Goal: Use online tool/utility: Use online tool/utility

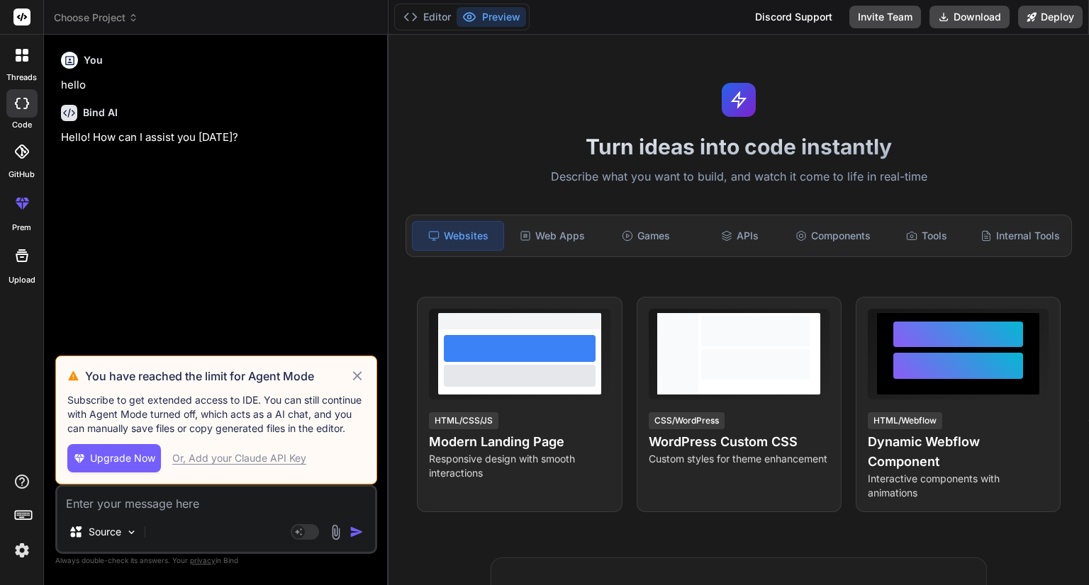
click at [359, 376] on icon at bounding box center [357, 376] width 16 height 17
type textarea "x"
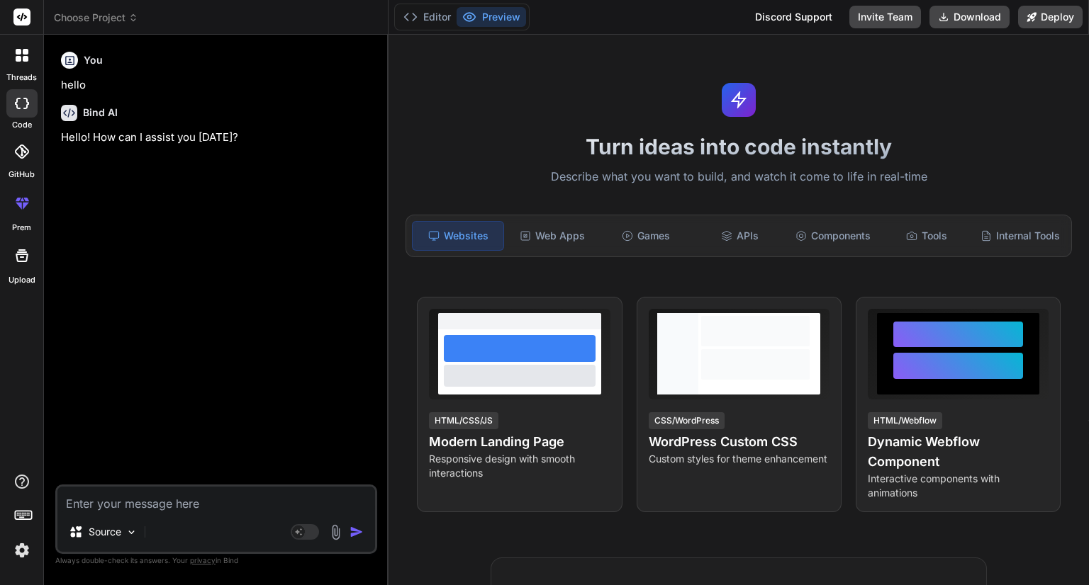
click at [156, 507] on textarea at bounding box center [216, 500] width 318 height 26
paste textarea "stepper service: import { Injectable } from '@angular/core'; import { BehaviorS…"
type textarea "stepper service: import { Injectable } from '@angular/core'; import { BehaviorS…"
type textarea "x"
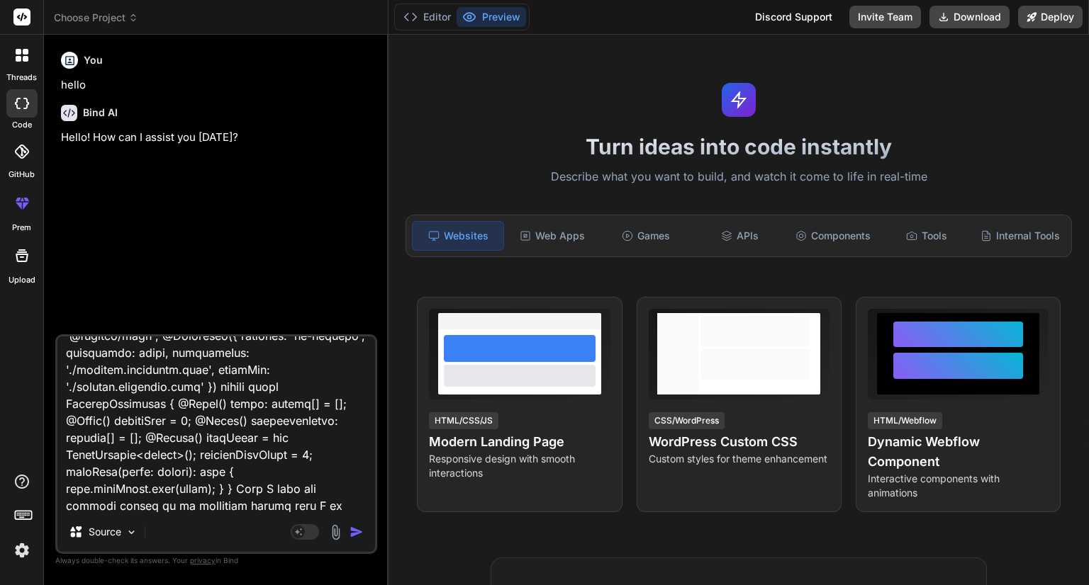
type textarea "stepper service: import { Injectable } from '@angular/core'; import { BehaviorS…"
type textarea "x"
type textarea "stepper service: import { Injectable } from '@angular/core'; import { BehaviorS…"
type textarea "x"
type textarea "stepper service: import { Injectable } from '@angular/core'; import { BehaviorS…"
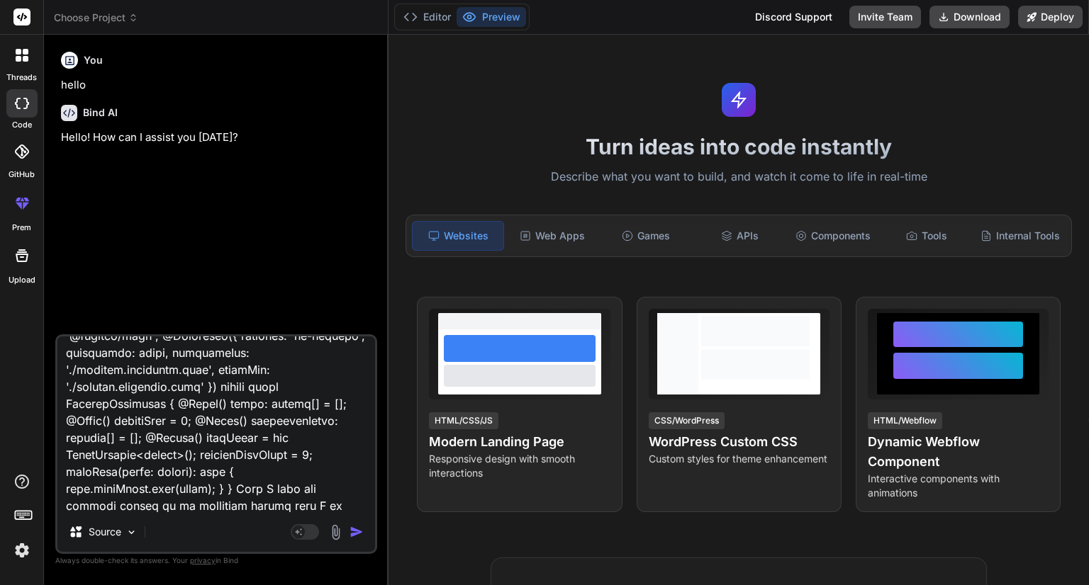
type textarea "x"
type textarea "stepper service: import { Injectable } from '@angular/core'; import { BehaviorS…"
type textarea "x"
type textarea "stepper service: import { Injectable } from '@angular/core'; import { BehaviorS…"
type textarea "x"
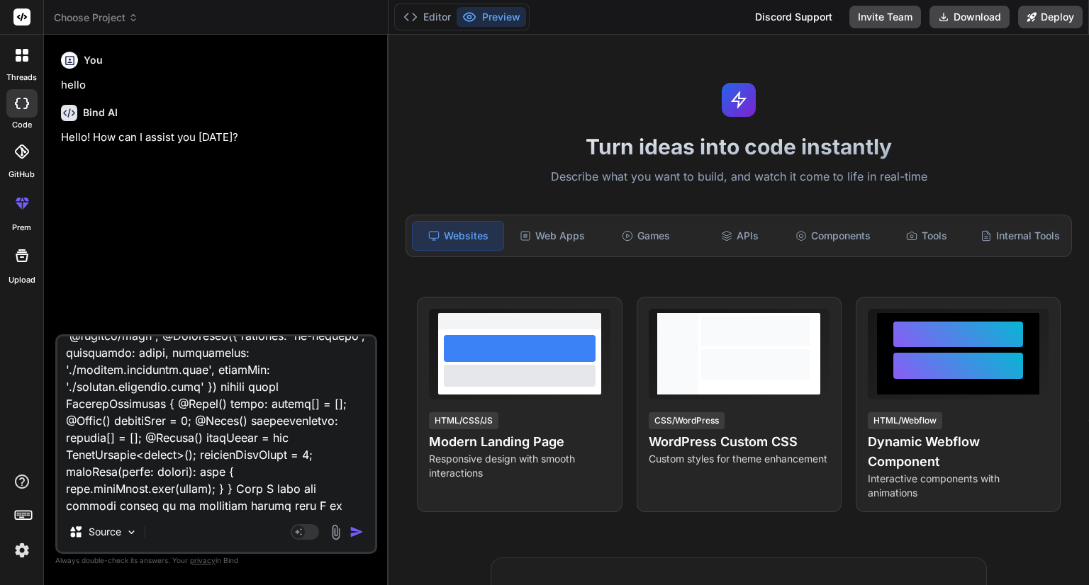
type textarea "stepper service: import { Injectable } from '@angular/core'; import { BehaviorS…"
type textarea "x"
type textarea "stepper service: import { Injectable } from '@angular/core'; import { BehaviorS…"
type textarea "x"
type textarea "stepper service: import { Injectable } from '@angular/core'; import { BehaviorS…"
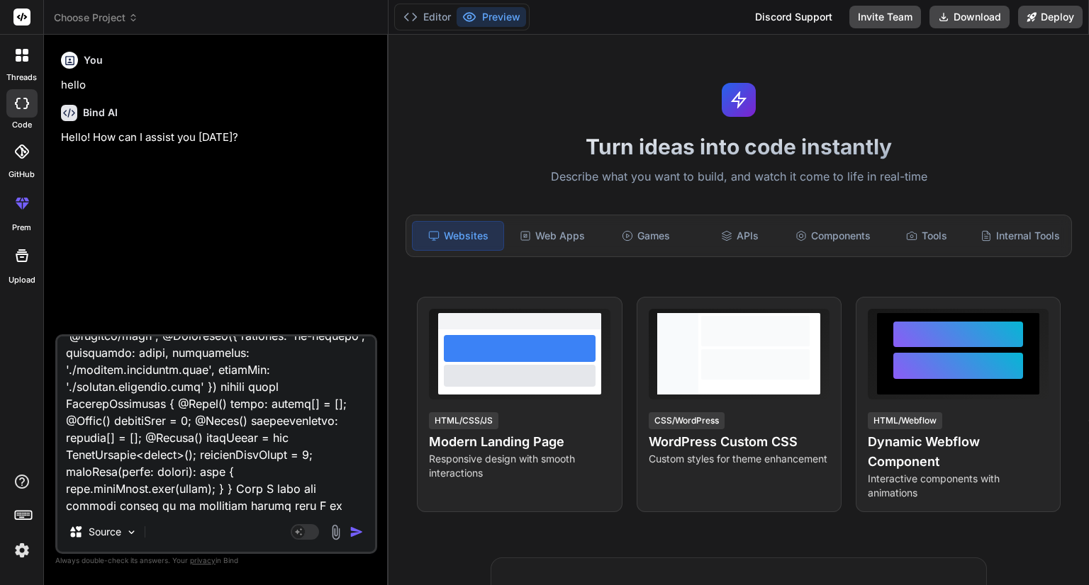
type textarea "x"
type textarea "stepper service: import { Injectable } from '@angular/core'; import { BehaviorS…"
type textarea "x"
type textarea "stepper service: import { Injectable } from '@angular/core'; import { BehaviorS…"
type textarea "x"
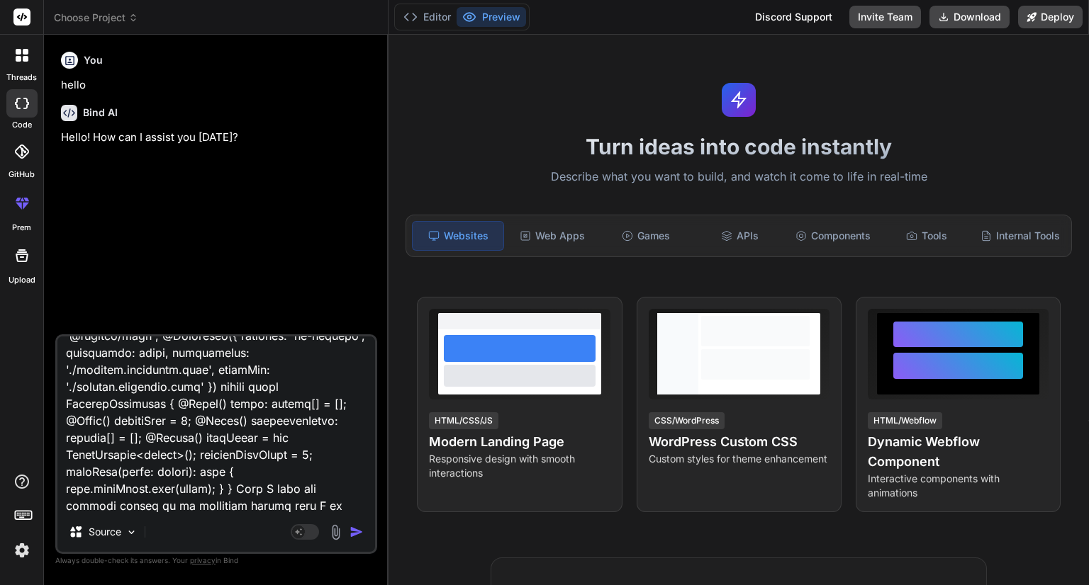
type textarea "stepper service: import { Injectable } from '@angular/core'; import { BehaviorS…"
type textarea "x"
type textarea "stepper service: import { Injectable } from '@angular/core'; import { BehaviorS…"
type textarea "x"
type textarea "stepper service: import { Injectable } from '@angular/core'; import { BehaviorS…"
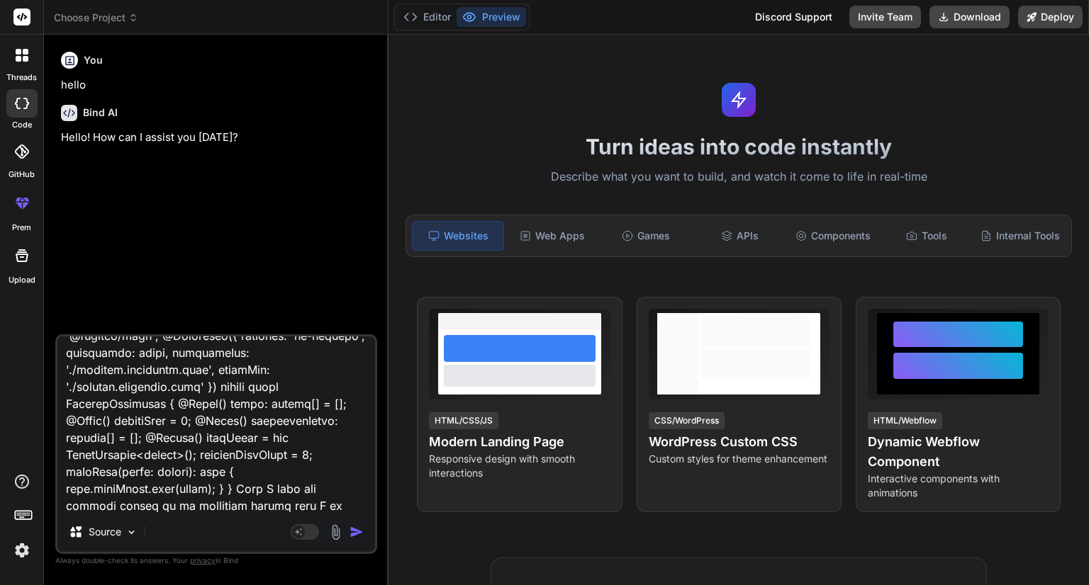
type textarea "x"
type textarea "stepper service: import { Injectable } from '@angular/core'; import { BehaviorS…"
type textarea "x"
type textarea "stepper service: import { Injectable } from '@angular/core'; import { BehaviorS…"
type textarea "x"
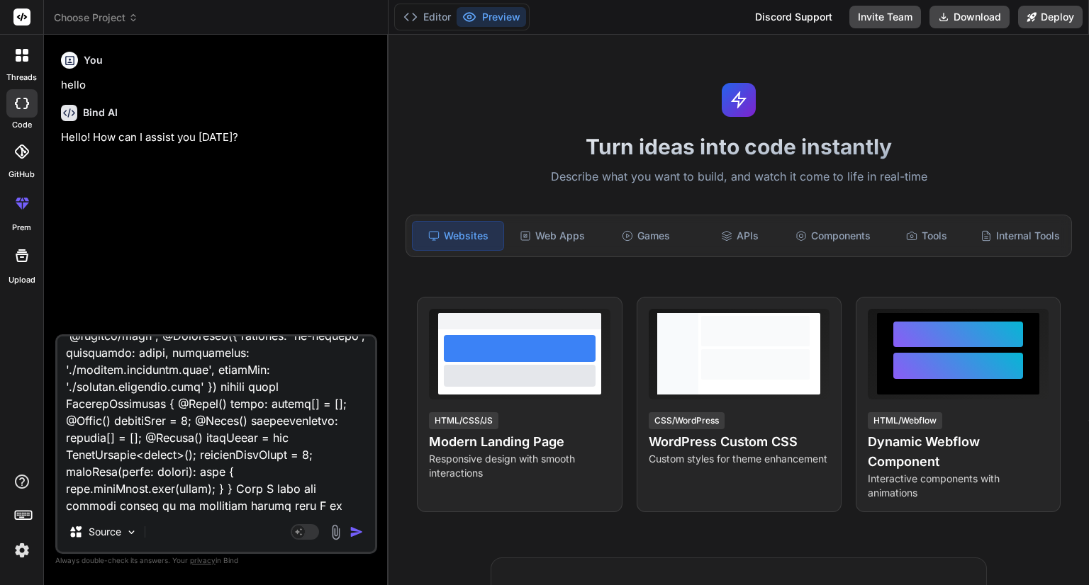
type textarea "stepper service: import { Injectable } from '@angular/core'; import { BehaviorS…"
type textarea "x"
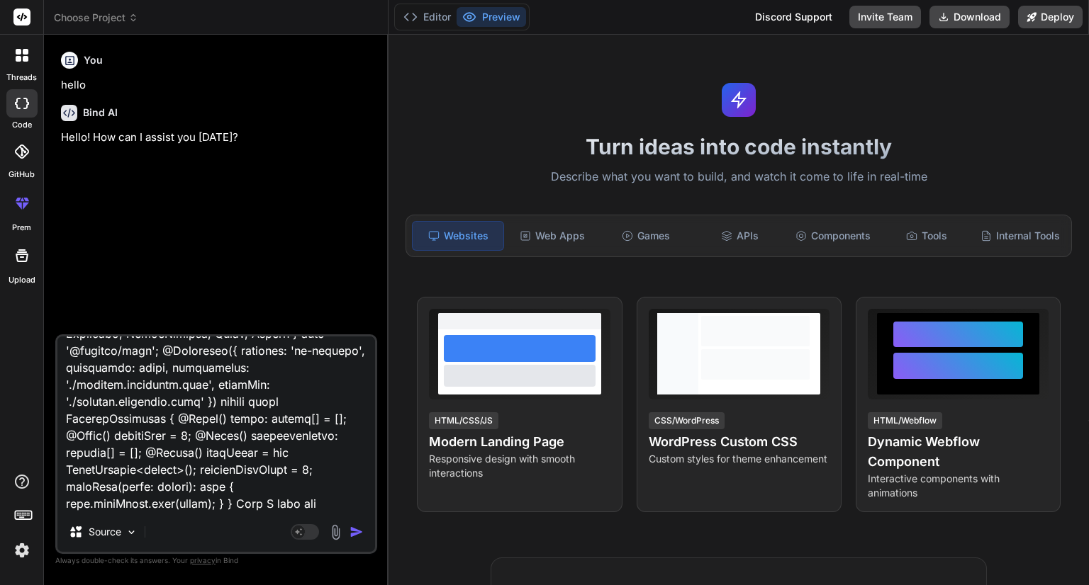
type textarea "stepper service: import { Injectable } from '@angular/core'; import { BehaviorS…"
type textarea "x"
type textarea "stepper service: import { Injectable } from '@angular/core'; import { BehaviorS…"
type textarea "x"
type textarea "stepper service: import { Injectable } from '@angular/core'; import { BehaviorS…"
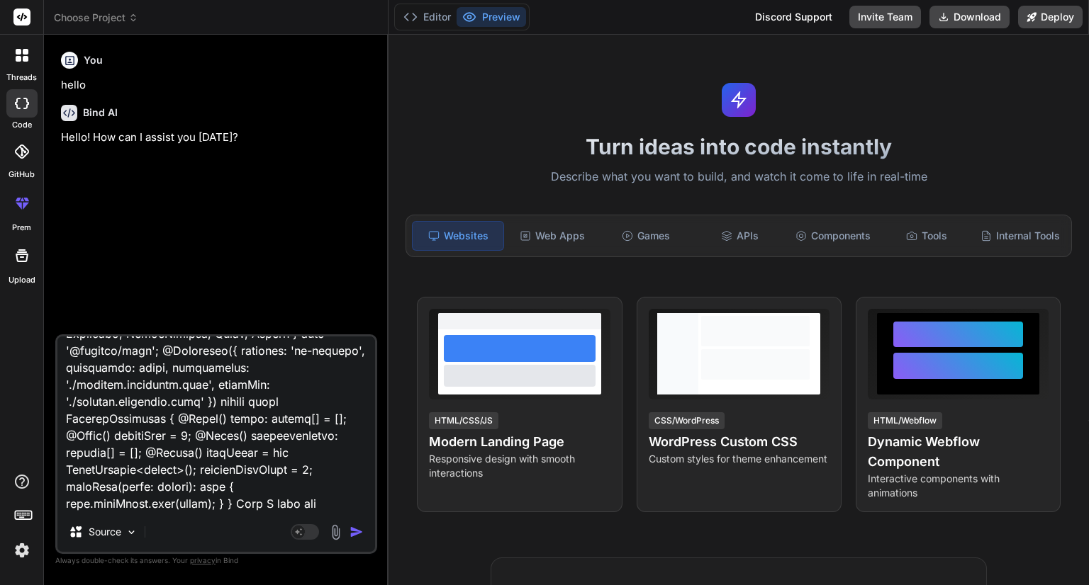
type textarea "x"
type textarea "stepper service: import { Injectable } from '@angular/core'; import { BehaviorS…"
type textarea "x"
type textarea "stepper service: import { Injectable } from '@angular/core'; import { BehaviorS…"
type textarea "x"
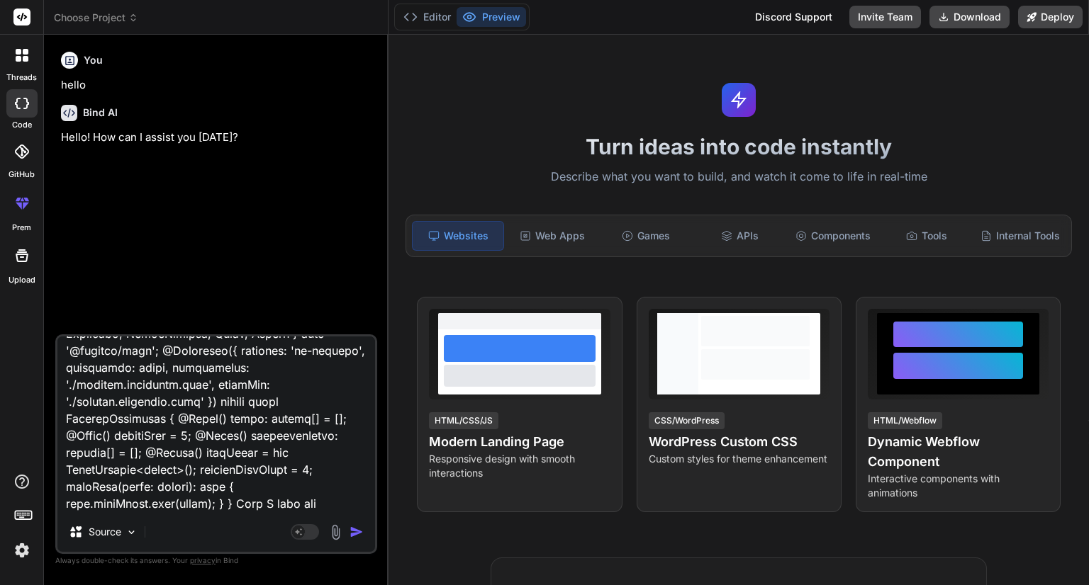
type textarea "stepper service: import { Injectable } from '@angular/core'; import { BehaviorS…"
type textarea "x"
type textarea "stepper service: import { Injectable } from '@angular/core'; import { BehaviorS…"
type textarea "x"
type textarea "stepper service: import { Injectable } from '@angular/core'; import { BehaviorS…"
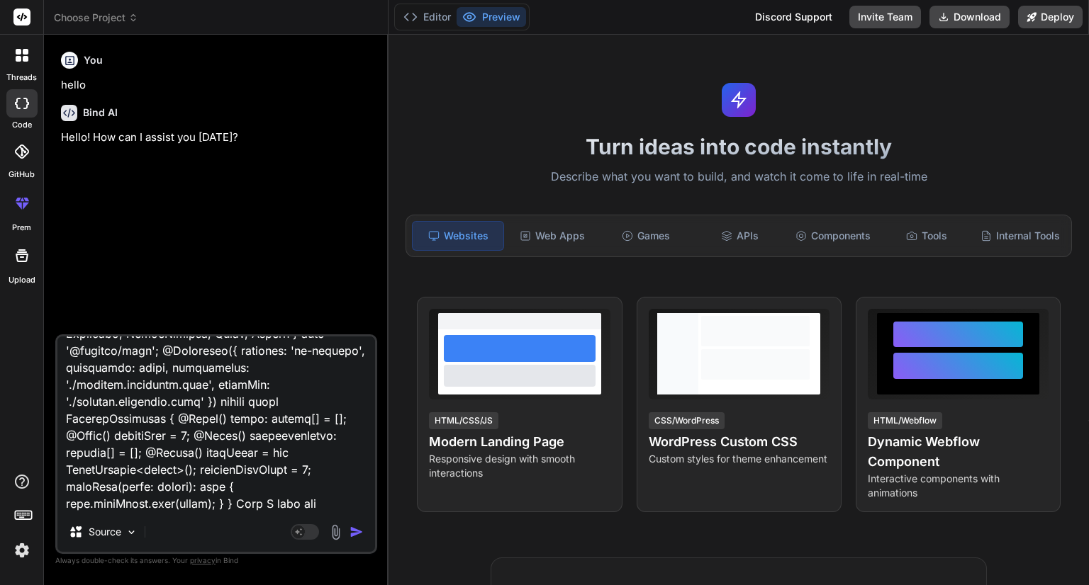
type textarea "x"
type textarea "stepper service: import { Injectable } from '@angular/core'; import { BehaviorS…"
type textarea "x"
type textarea "stepper service: import { Injectable } from '@angular/core'; import { BehaviorS…"
type textarea "x"
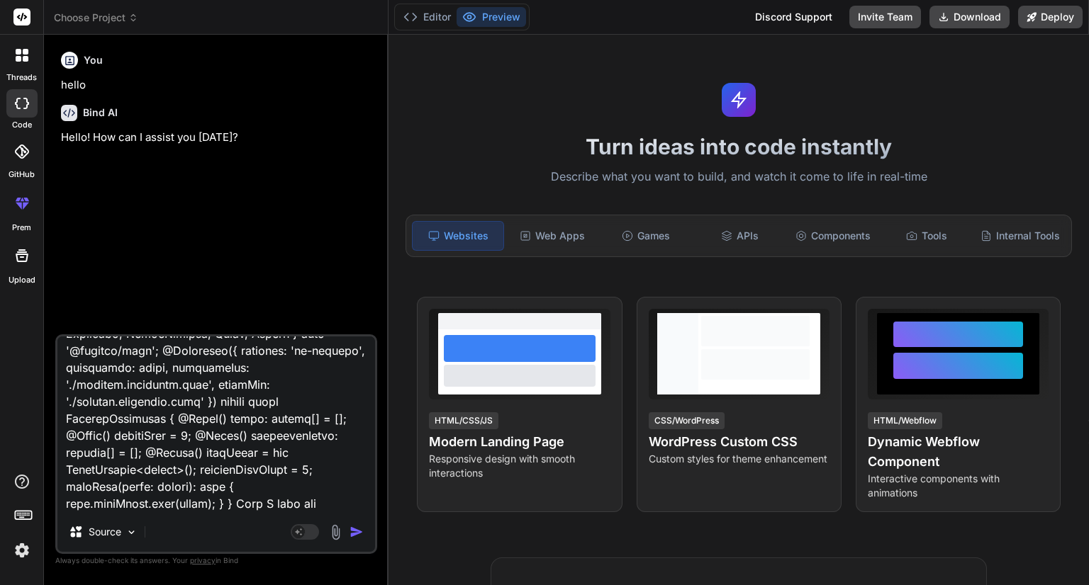
type textarea "stepper service: import { Injectable } from '@angular/core'; import { BehaviorS…"
type textarea "x"
type textarea "stepper service: import { Injectable } from '@angular/core'; import { BehaviorS…"
type textarea "x"
type textarea "stepper service: import { Injectable } from '@angular/core'; import { BehaviorS…"
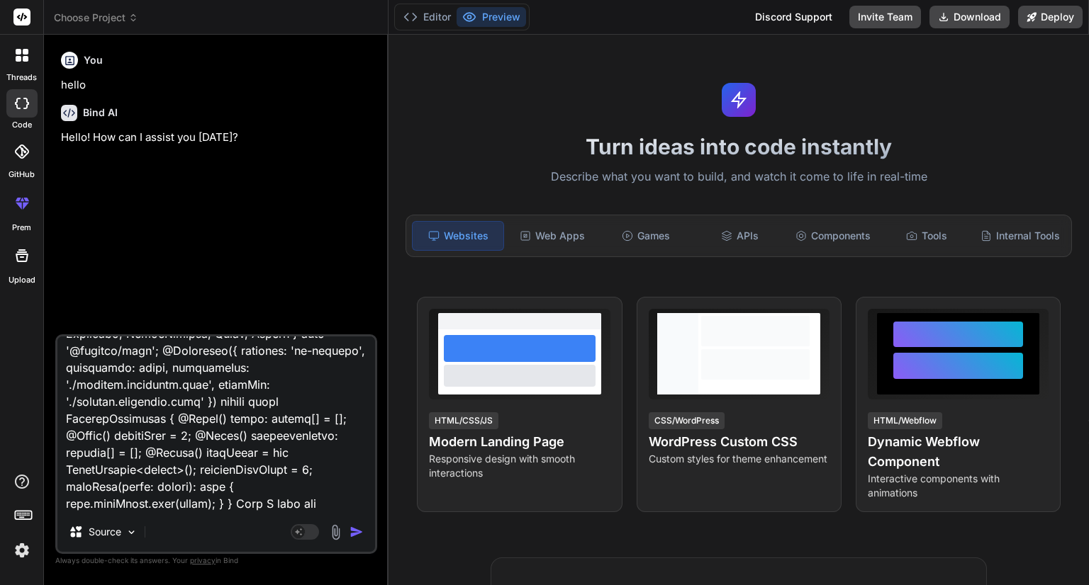
type textarea "x"
type textarea "stepper service: import { Injectable } from '@angular/core'; import { BehaviorS…"
type textarea "x"
type textarea "stepper service: import { Injectable } from '@angular/core'; import { BehaviorS…"
type textarea "x"
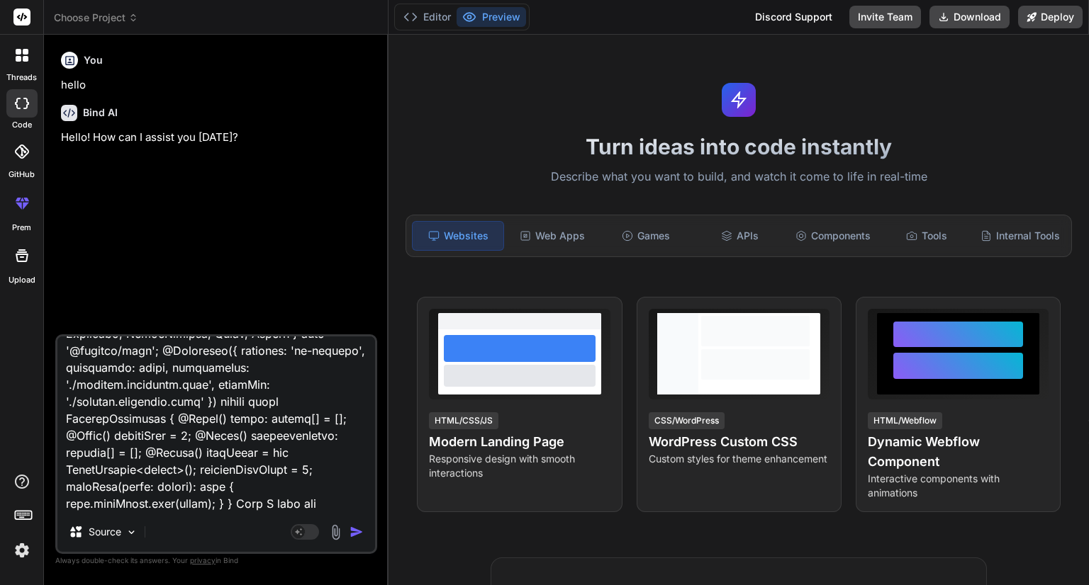
type textarea "stepper service: import { Injectable } from '@angular/core'; import { BehaviorS…"
type textarea "x"
type textarea "stepper service: import { Injectable } from '@angular/core'; import { BehaviorS…"
type textarea "x"
type textarea "stepper service: import { Injectable } from '@angular/core'; import { BehaviorS…"
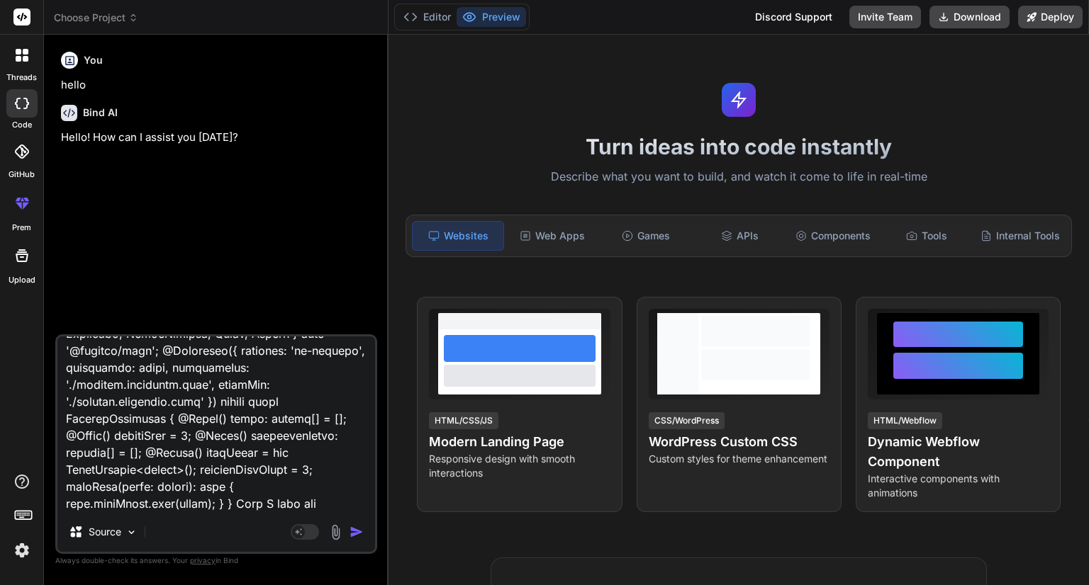
type textarea "x"
type textarea "stepper service: import { Injectable } from '@angular/core'; import { BehaviorS…"
type textarea "x"
type textarea "stepper service: import { Injectable } from '@angular/core'; import { BehaviorS…"
type textarea "x"
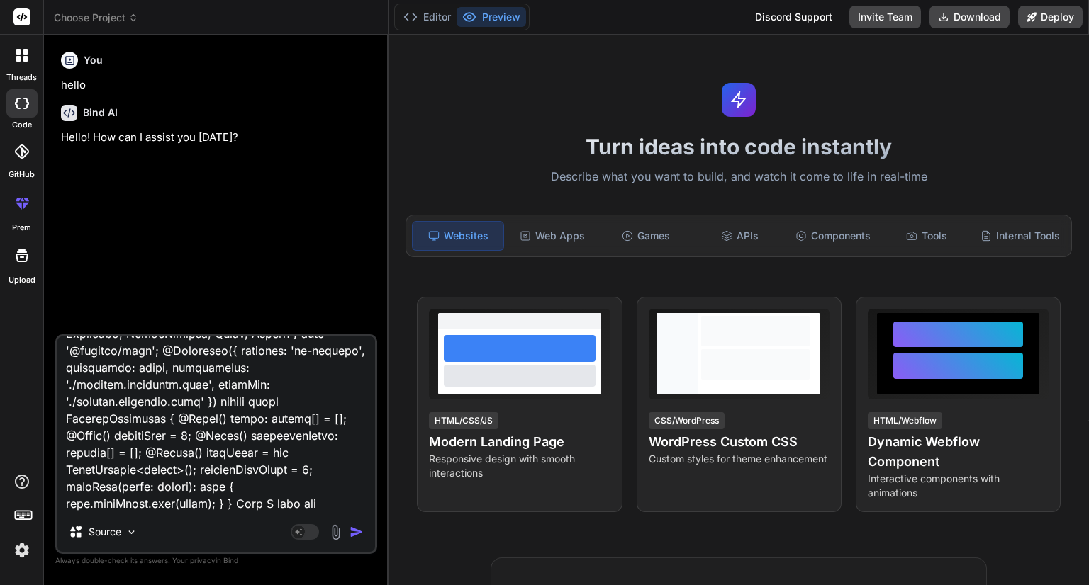
type textarea "stepper service: import { Injectable } from '@angular/core'; import { BehaviorS…"
type textarea "x"
type textarea "stepper service: import { Injectable } from '@angular/core'; import { BehaviorS…"
type textarea "x"
type textarea "stepper service: import { Injectable } from '@angular/core'; import { BehaviorS…"
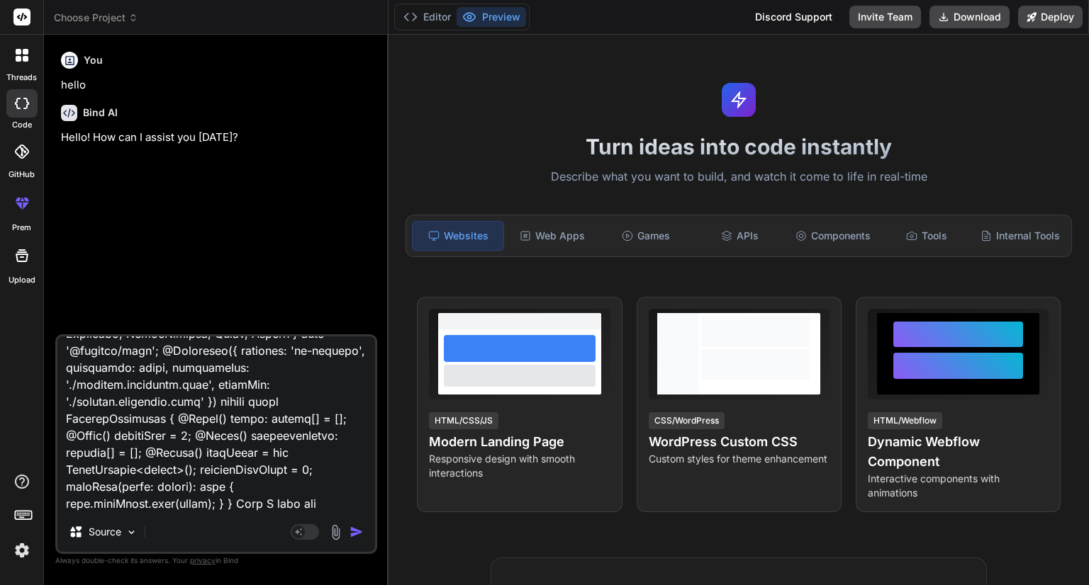
type textarea "x"
type textarea "stepper service: import { Injectable } from '@angular/core'; import { BehaviorS…"
type textarea "x"
type textarea "stepper service: import { Injectable } from '@angular/core'; import { BehaviorS…"
type textarea "x"
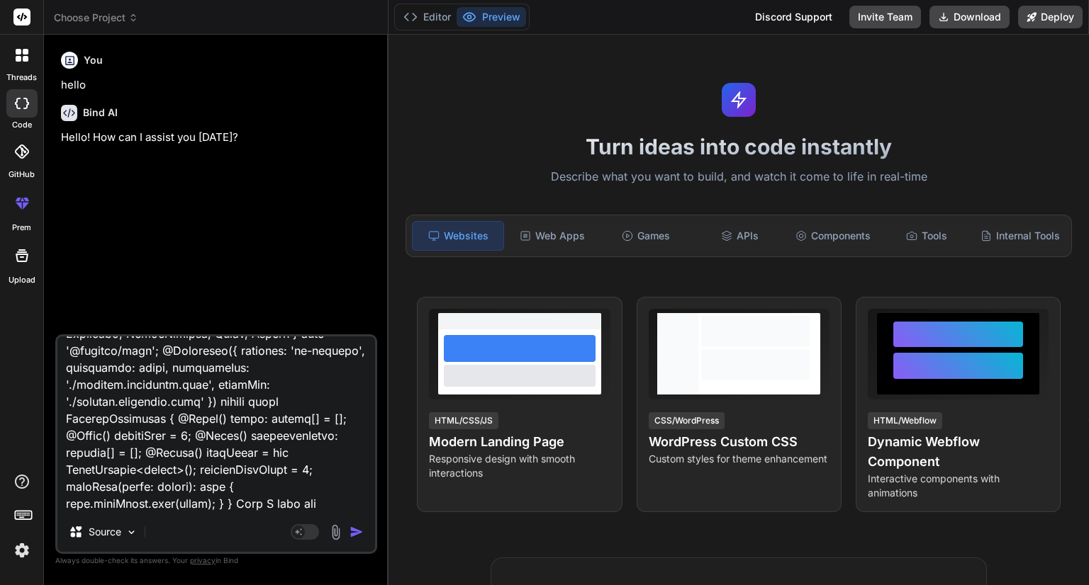
type textarea "stepper service: import { Injectable } from '@angular/core'; import { BehaviorS…"
type textarea "x"
type textarea "stepper service: import { Injectable } from '@angular/core'; import { BehaviorS…"
type textarea "x"
type textarea "stepper service: import { Injectable } from '@angular/core'; import { BehaviorS…"
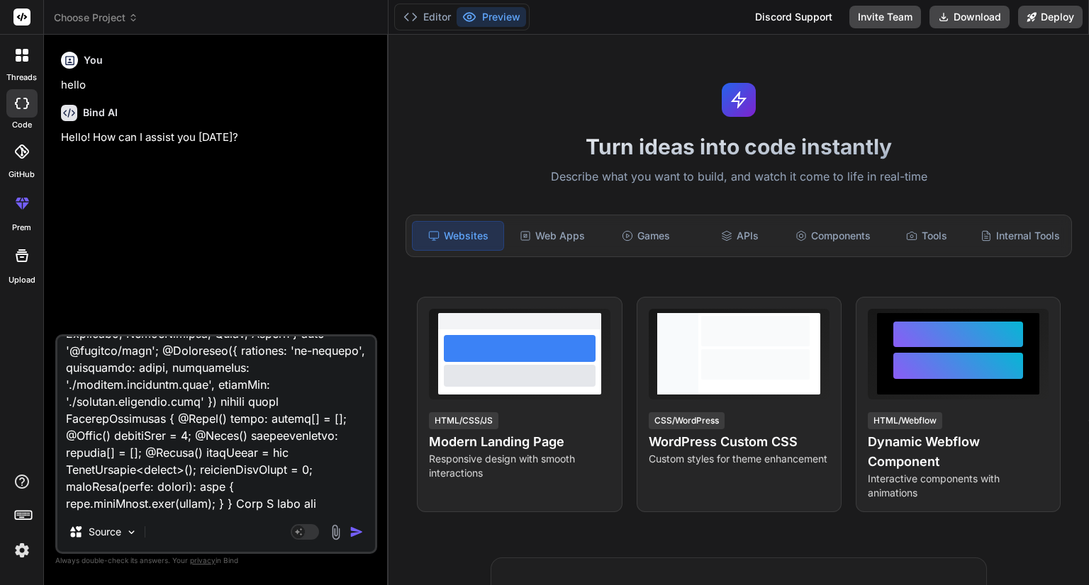
type textarea "x"
type textarea "stepper service: import { Injectable } from '@angular/core'; import { BehaviorS…"
type textarea "x"
type textarea "stepper service: import { Injectable } from '@angular/core'; import { BehaviorS…"
type textarea "x"
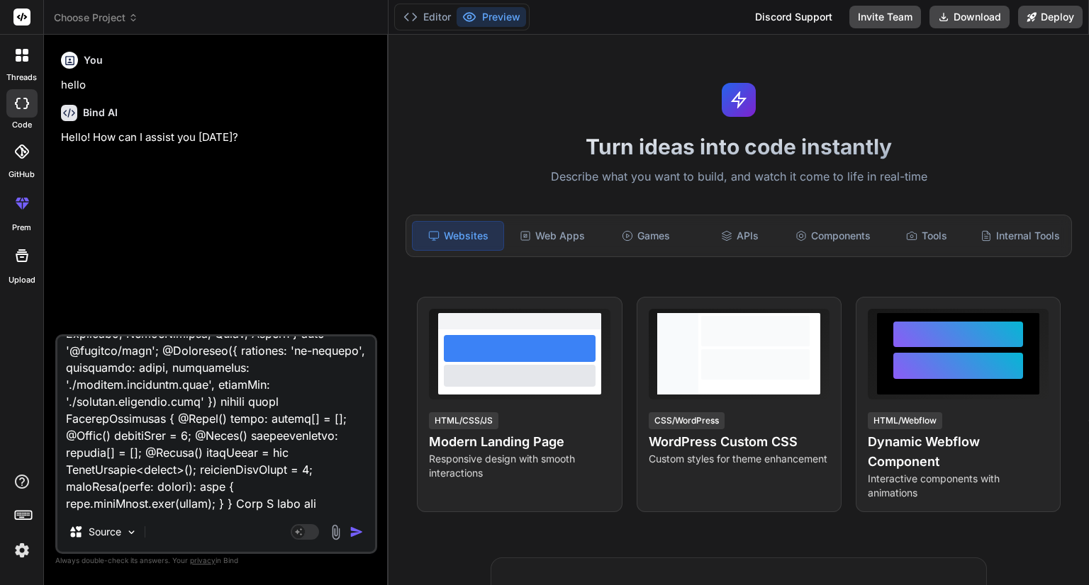
type textarea "stepper service: import { Injectable } from '@angular/core'; import { BehaviorS…"
type textarea "x"
type textarea "stepper service: import { Injectable } from '@angular/core'; import { BehaviorS…"
type textarea "x"
type textarea "stepper service: import { Injectable } from '@angular/core'; import { BehaviorS…"
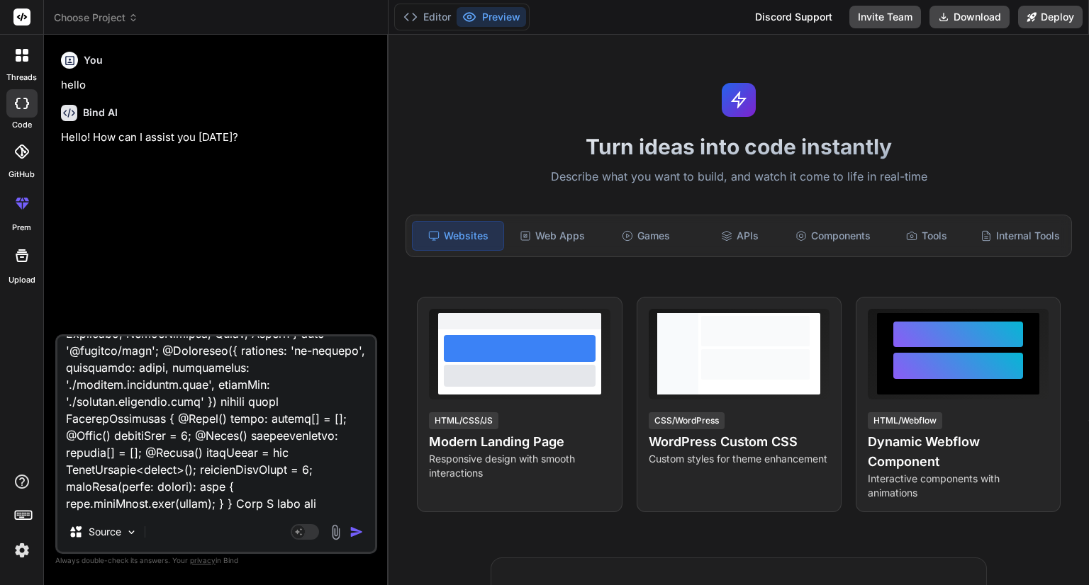
type textarea "x"
type textarea "stepper service: import { Injectable } from '@angular/core'; import { BehaviorS…"
type textarea "x"
type textarea "stepper service: import { Injectable } from '@angular/core'; import { BehaviorS…"
type textarea "x"
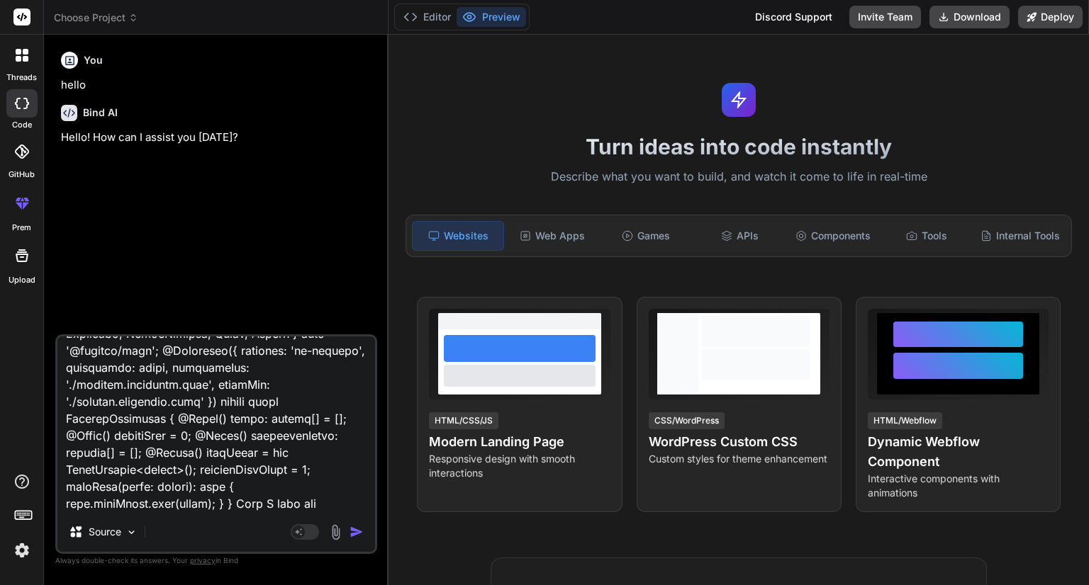
type textarea "stepper service: import { Injectable } from '@angular/core'; import { BehaviorS…"
type textarea "x"
type textarea "stepper service: import { Injectable } from '@angular/core'; import { BehaviorS…"
type textarea "x"
paste textarea "want only the border to be partially highlighted (like a “quarter ring”), not t…"
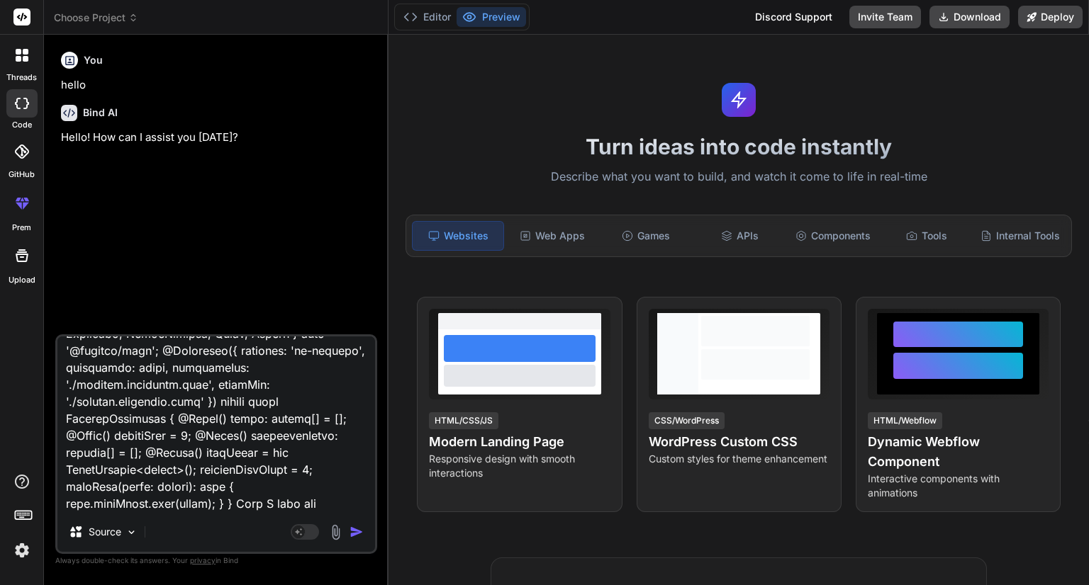
type textarea "stepper service: import { Injectable } from '@angular/core'; import { BehaviorS…"
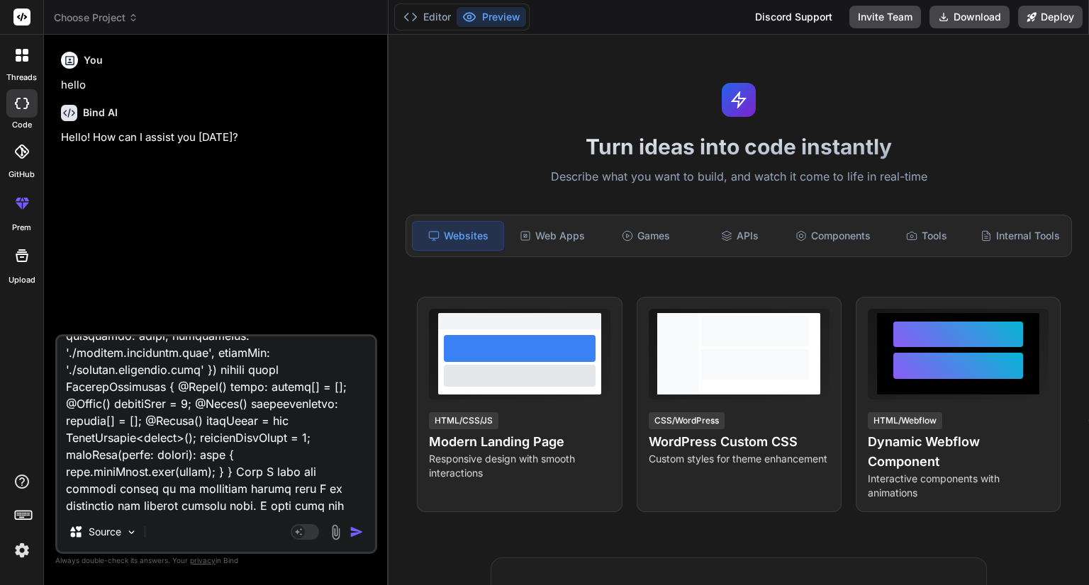
type textarea "x"
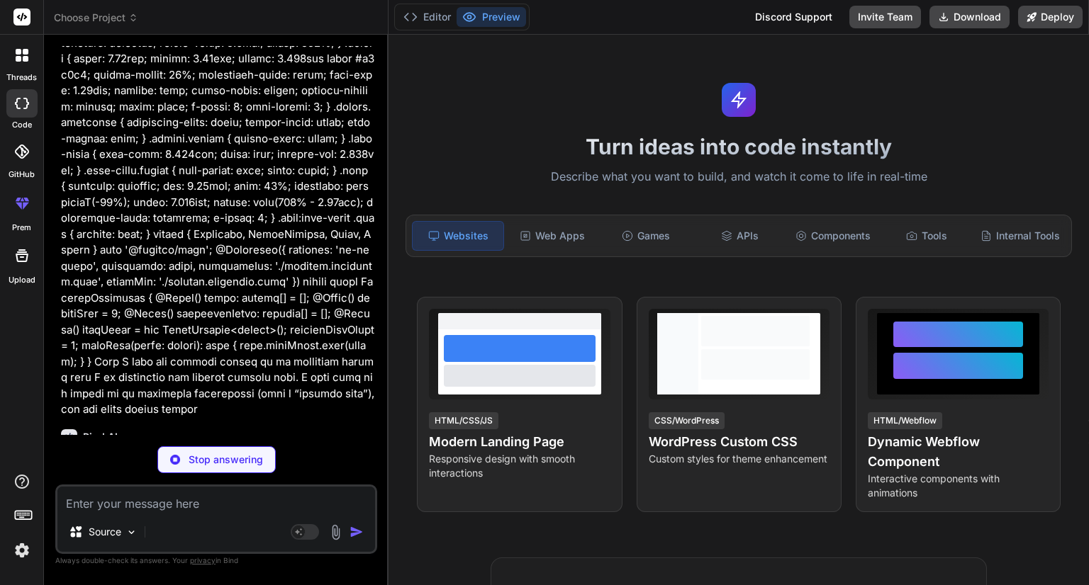
scroll to position [671, 0]
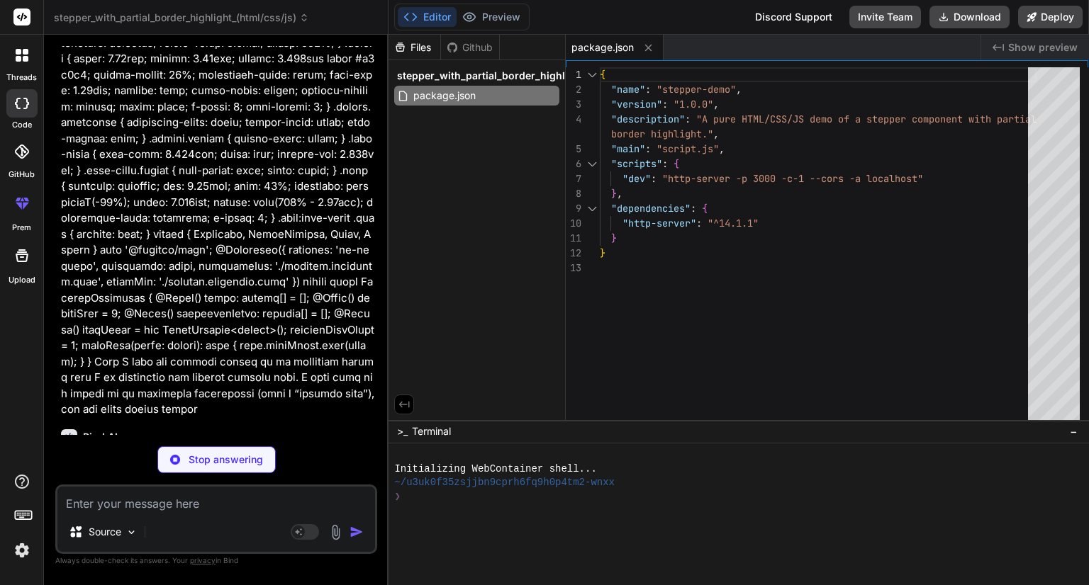
type textarea "x"
type textarea "</body> </html>"
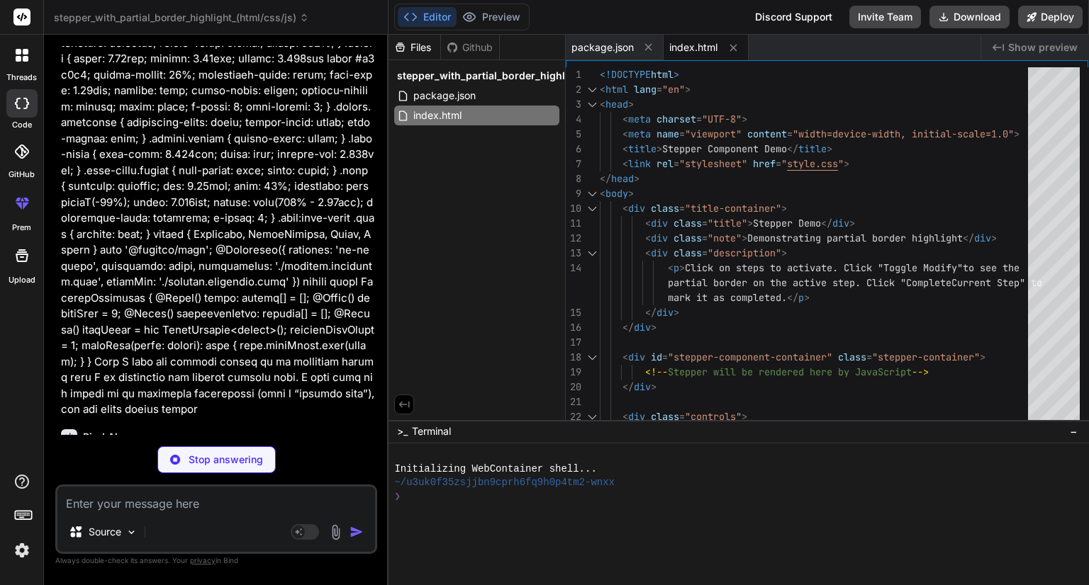
type textarea "x"
type textarea ".controls button:hover { background-color: #ddd; }"
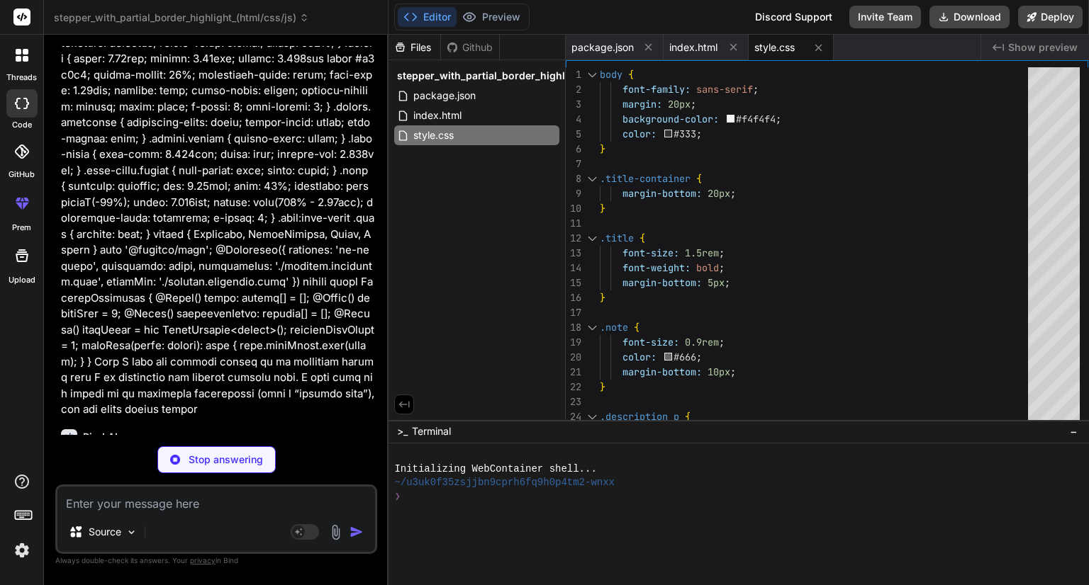
type textarea "x"
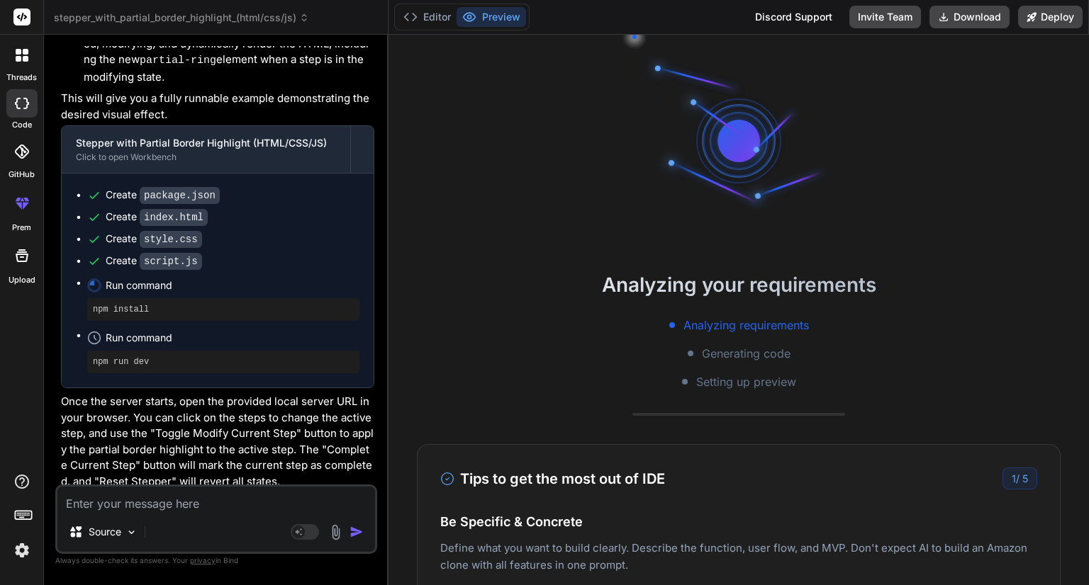
scroll to position [1335, 0]
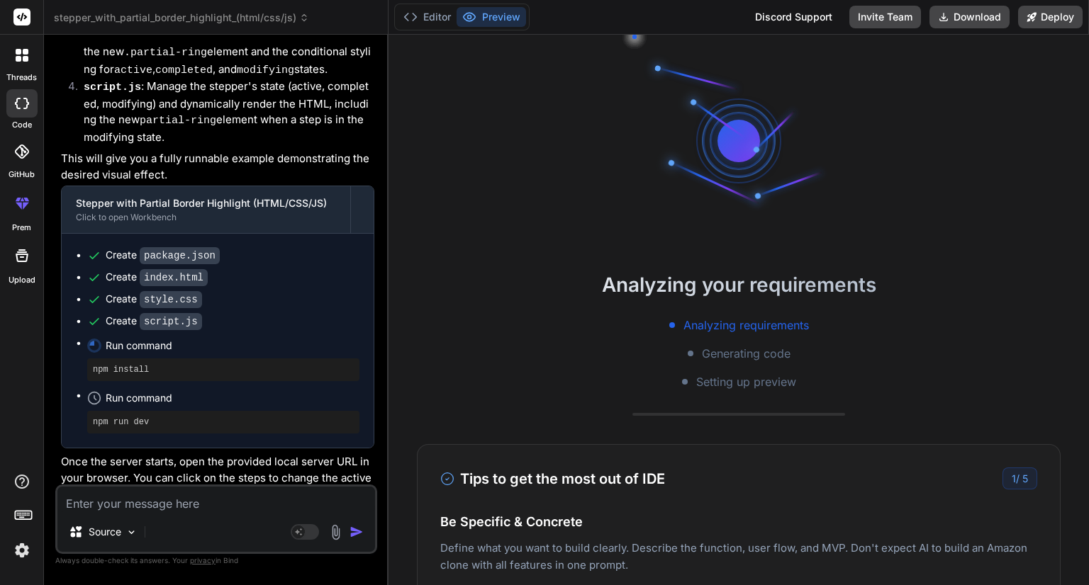
type textarea "x"
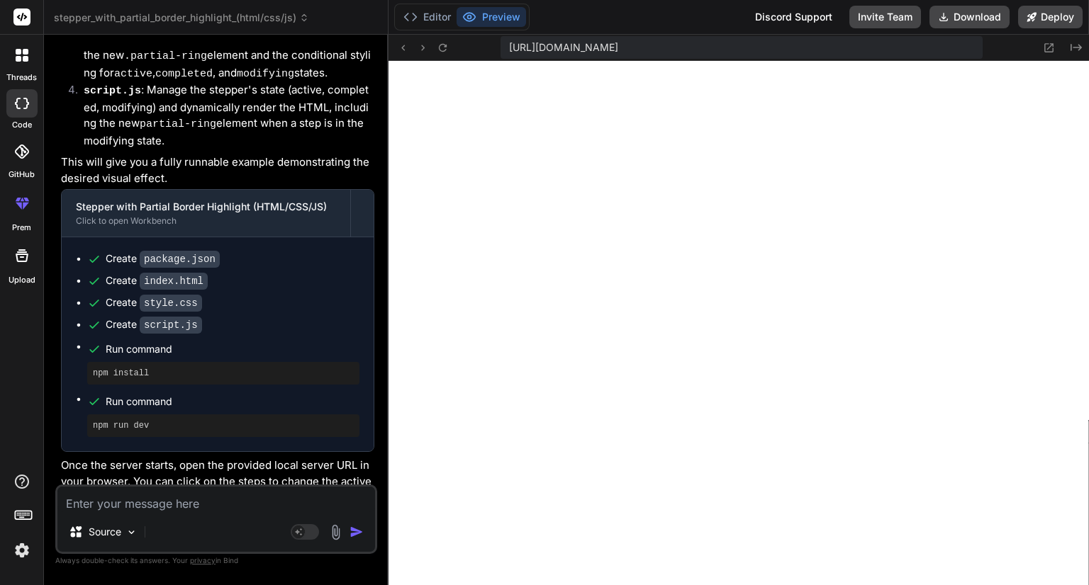
scroll to position [1436, 0]
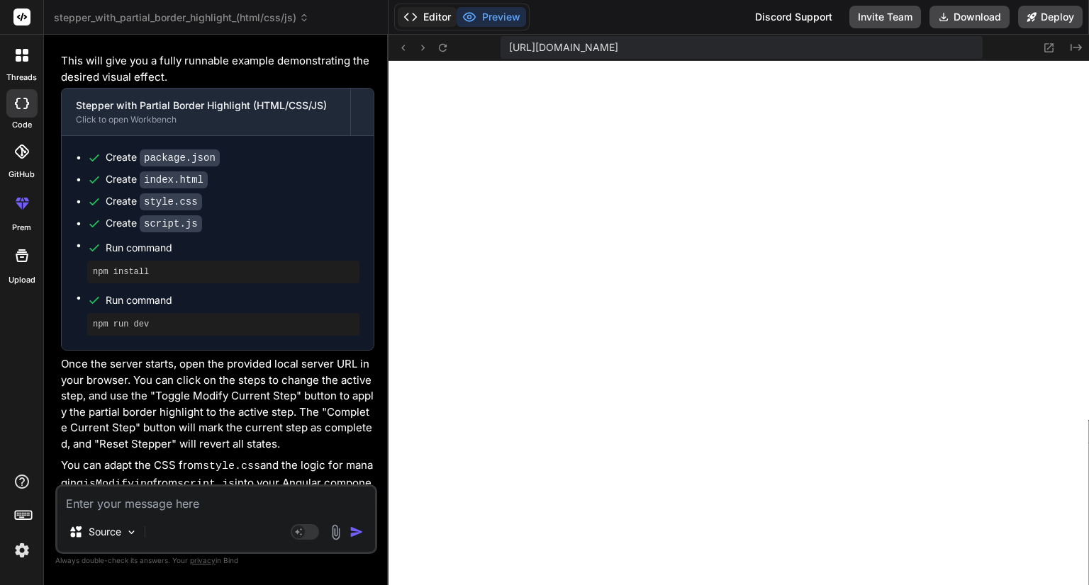
click at [430, 12] on button "Editor" at bounding box center [427, 17] width 59 height 20
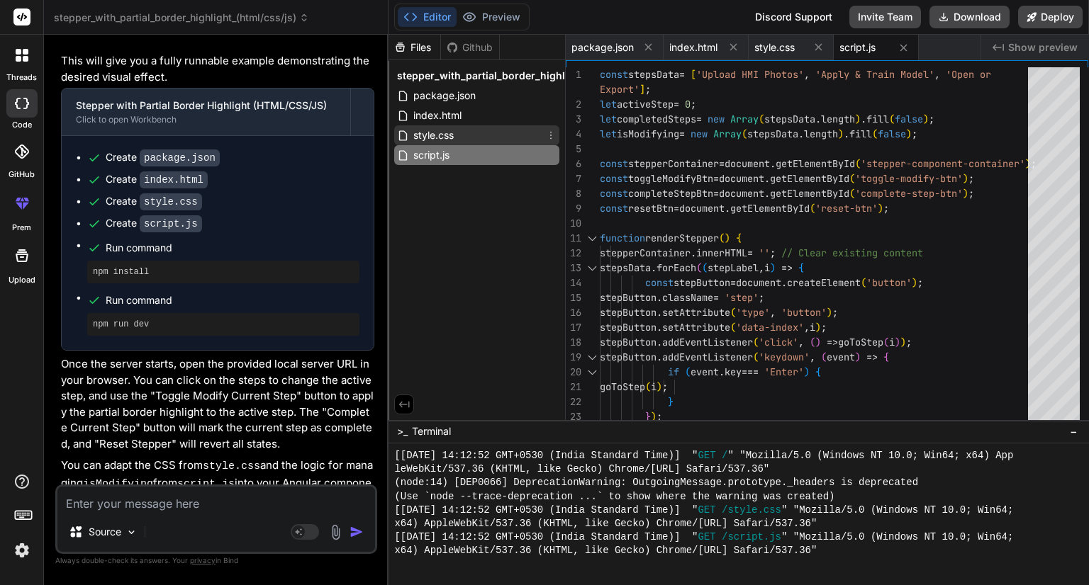
click at [439, 130] on span "style.css" at bounding box center [433, 135] width 43 height 17
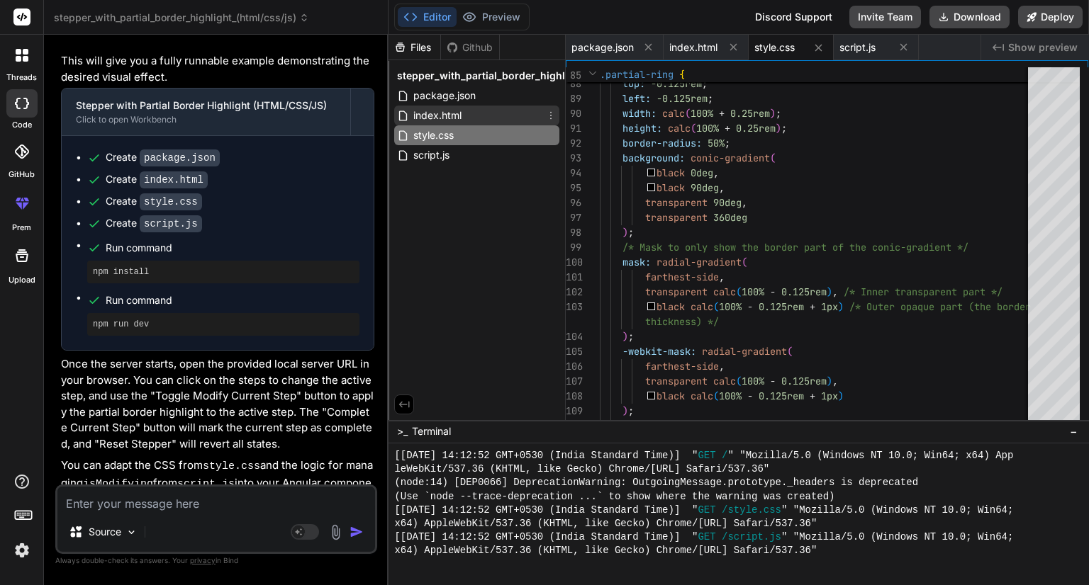
click at [459, 117] on span "index.html" at bounding box center [437, 115] width 51 height 17
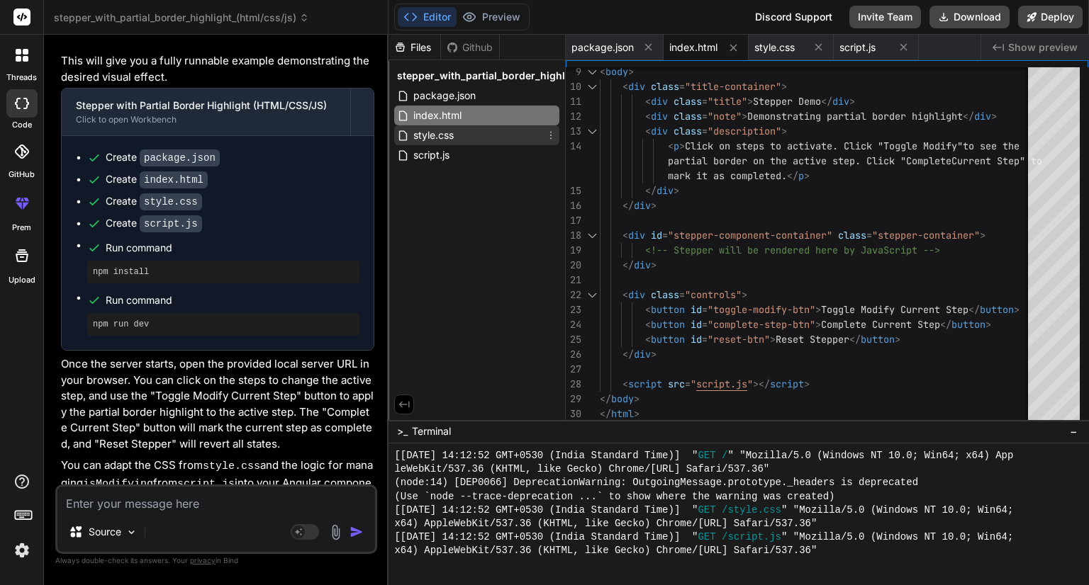
click at [432, 138] on span "style.css" at bounding box center [433, 135] width 43 height 17
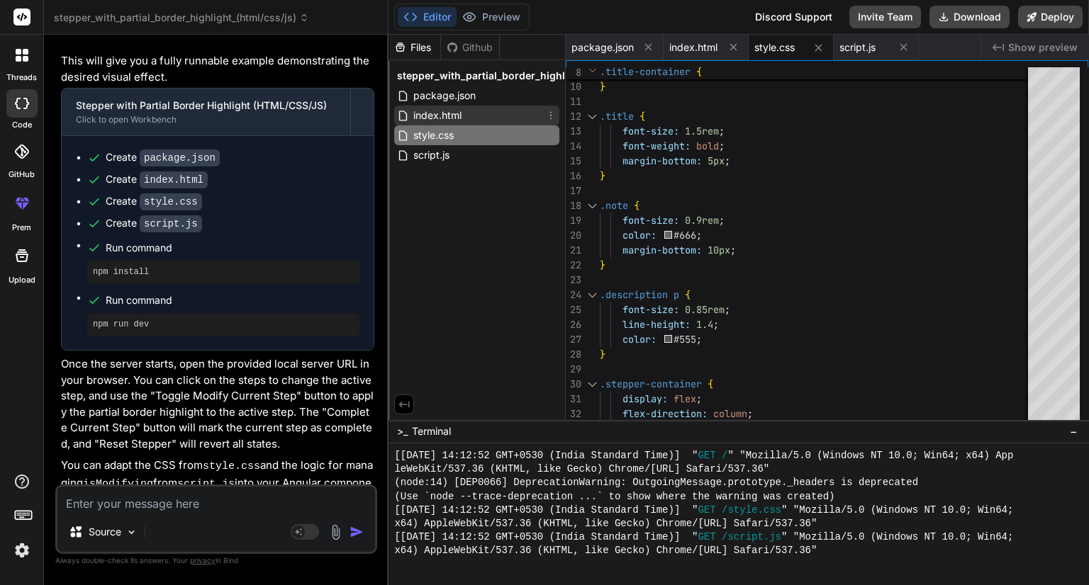
click at [466, 108] on div "index.html" at bounding box center [476, 116] width 165 height 20
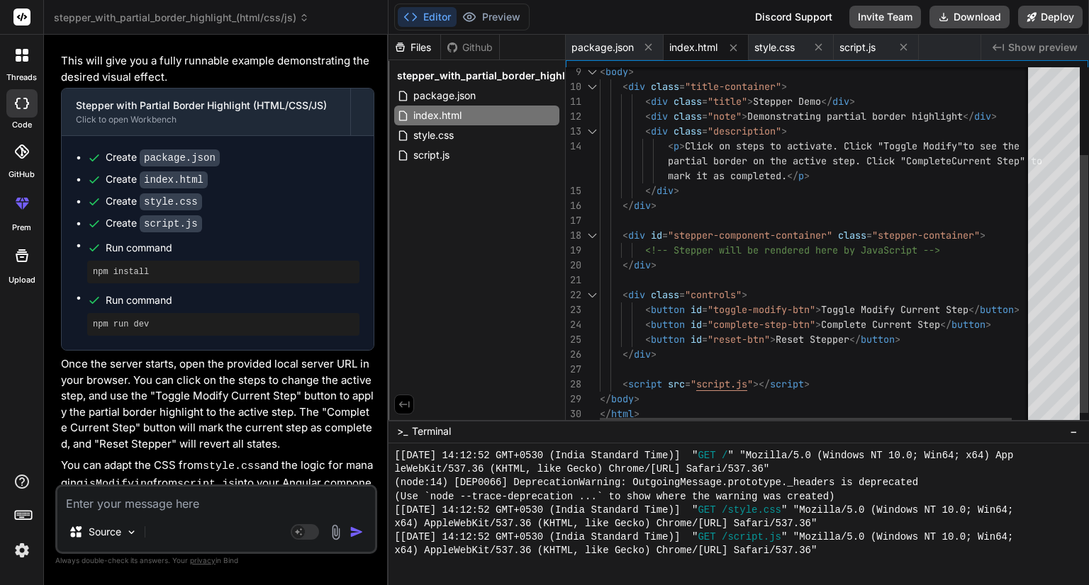
type textarea "<!-- Stepper will be rendered here by JavaScript --> </div> <div class="control…"
click at [870, 290] on div "< div class = "title-container" > < div class = "title" > Stepper Demo </ div >…" at bounding box center [827, 195] width 454 height 500
type textarea "p"
type textarea "<div class="title">Stepper Demo</div> <div class="note">Demonstrating partial b…"
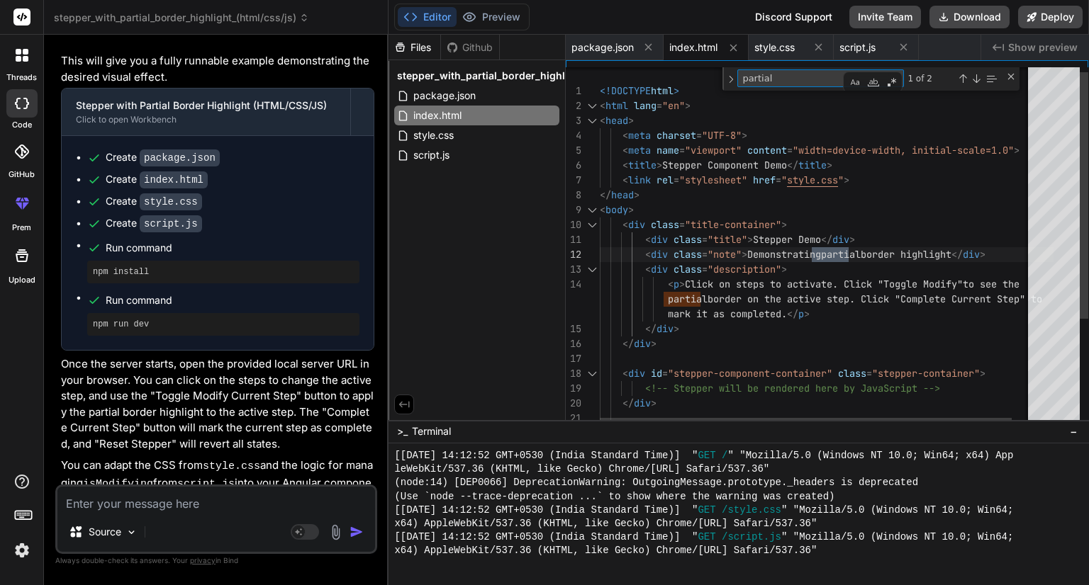
type textarea "partial"
click at [978, 84] on div "1 of 2" at bounding box center [951, 78] width 95 height 18
click at [977, 77] on div "Next Match (Enter)" at bounding box center [975, 78] width 11 height 11
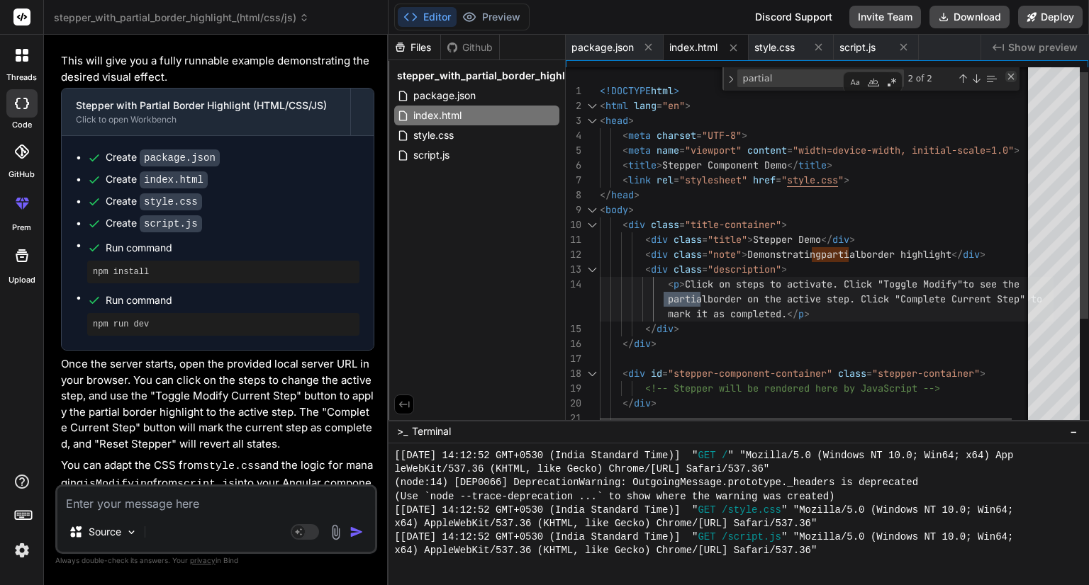
click at [1009, 77] on div "Close (Escape)" at bounding box center [1010, 76] width 11 height 11
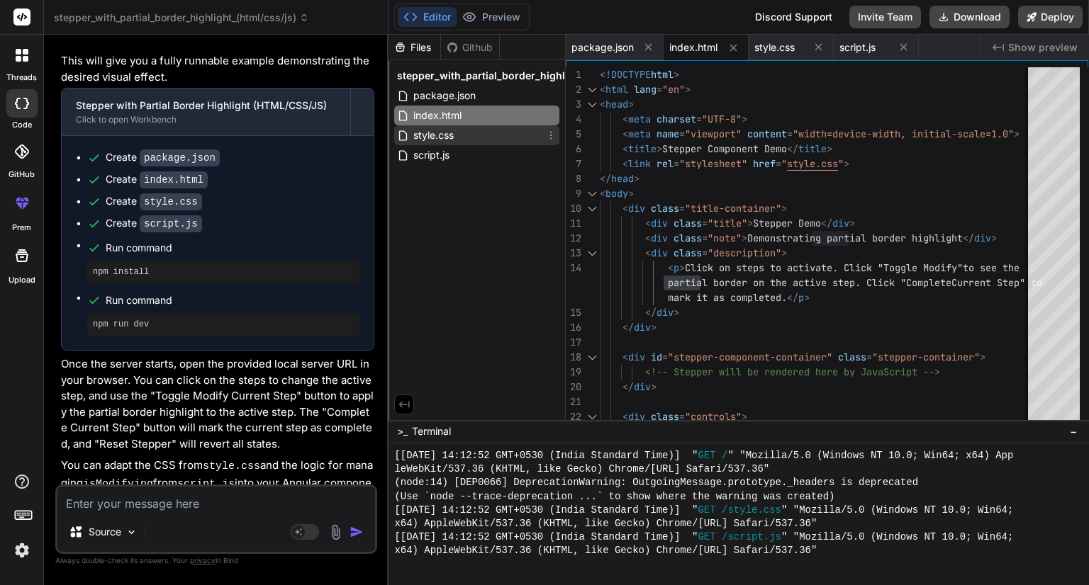
click at [423, 131] on span "style.css" at bounding box center [433, 135] width 43 height 17
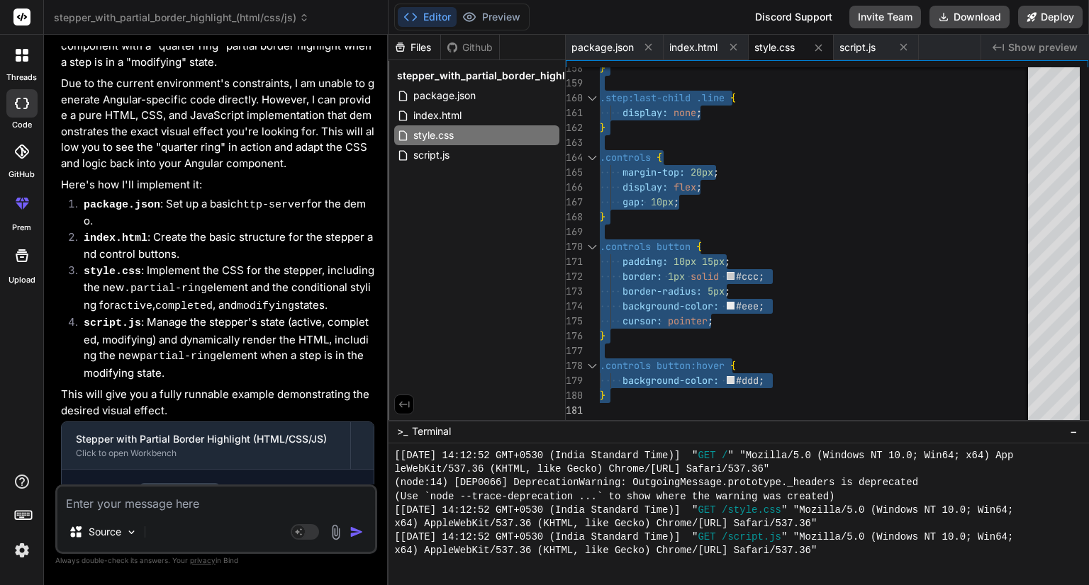
scroll to position [1115, 0]
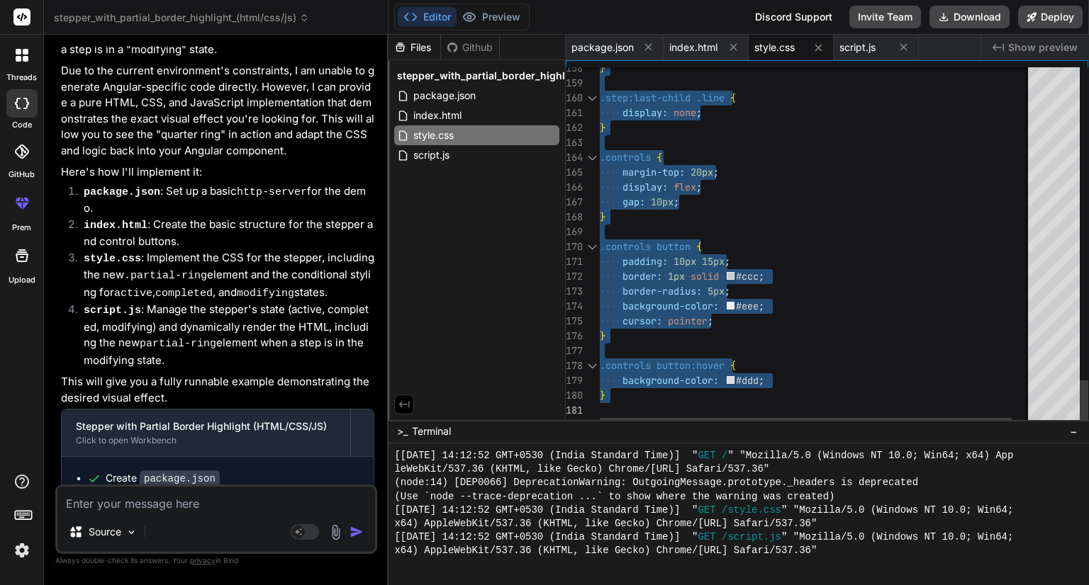
type textarea "gap: 10px; } .controls button { padding: 10px 15px; border: 1px solid #ccc; bor…"
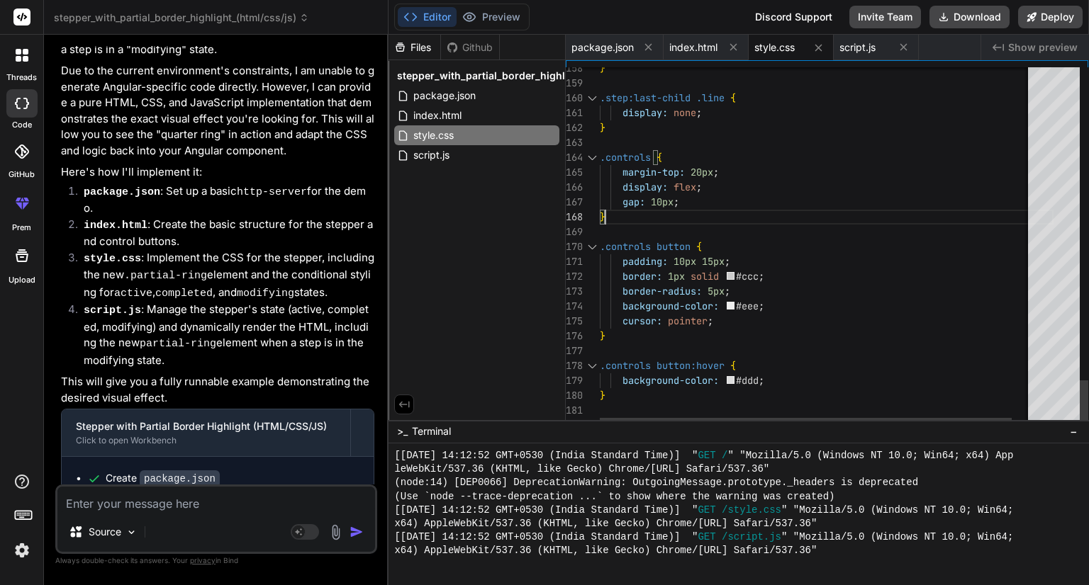
click at [170, 506] on textarea at bounding box center [216, 500] width 318 height 26
type textarea "I"
type textarea "x"
type textarea "I"
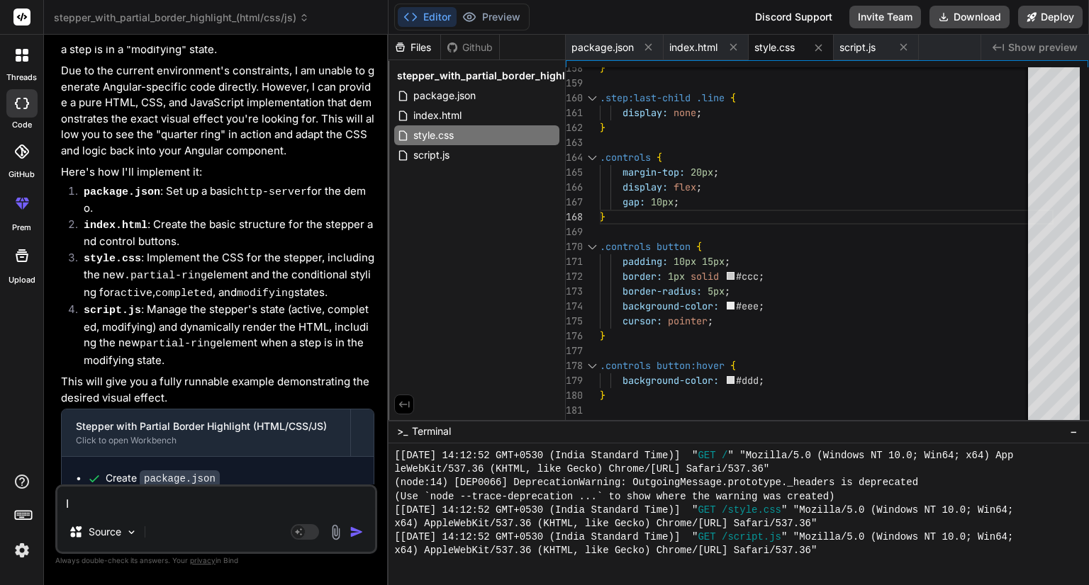
type textarea "x"
type textarea "I d"
type textarea "x"
type textarea "I di"
type textarea "x"
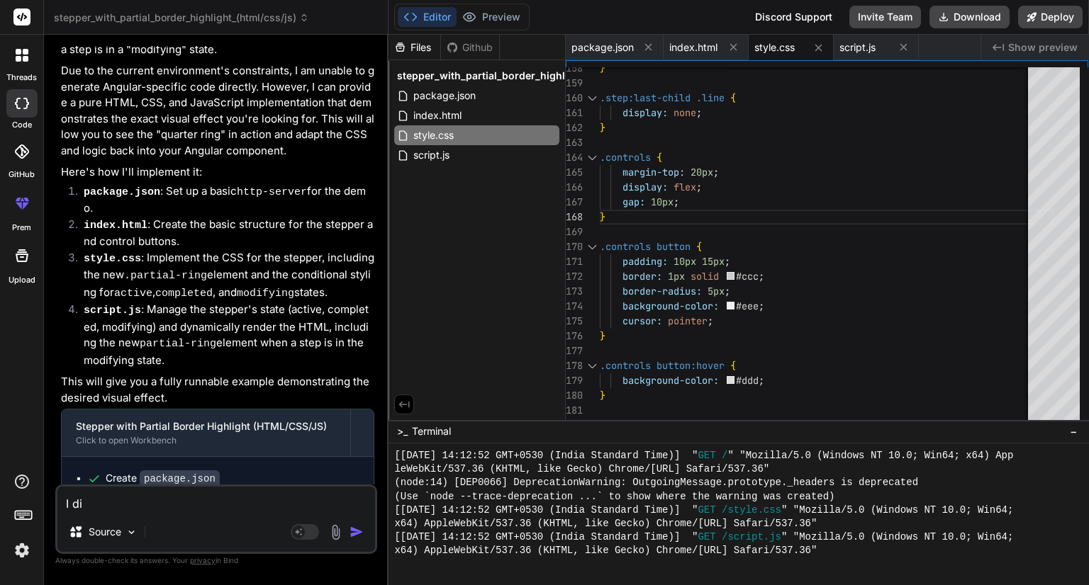
type textarea "I d"
type textarea "x"
type textarea "I do"
type textarea "x"
type textarea "I don"
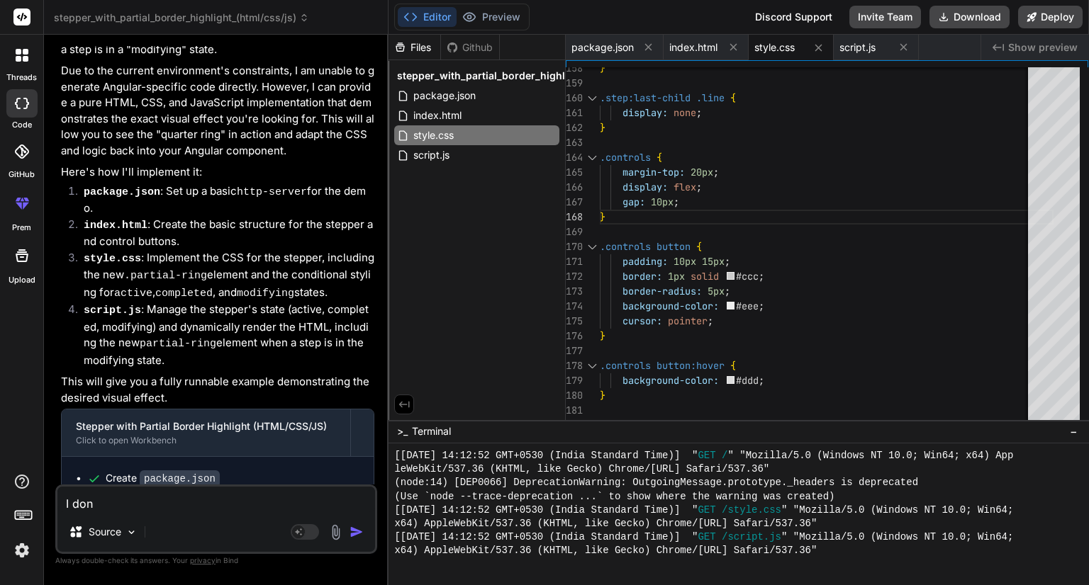
type textarea "x"
type textarea "I dont"
type textarea "x"
type textarea "I dont"
type textarea "x"
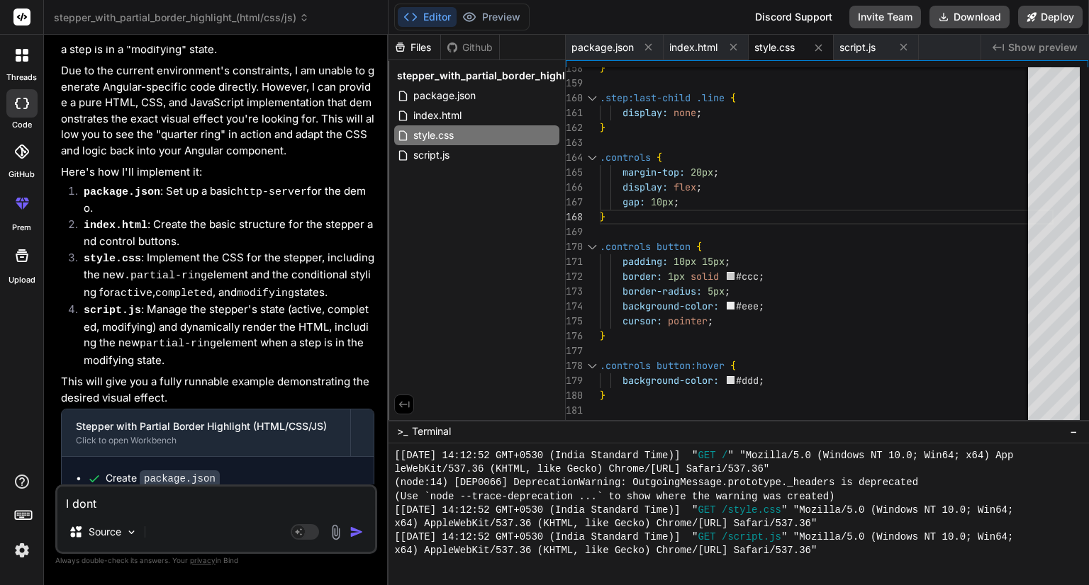
type textarea "I dont h"
type textarea "x"
type textarea "I dont ha"
type textarea "x"
type textarea "I dont hav"
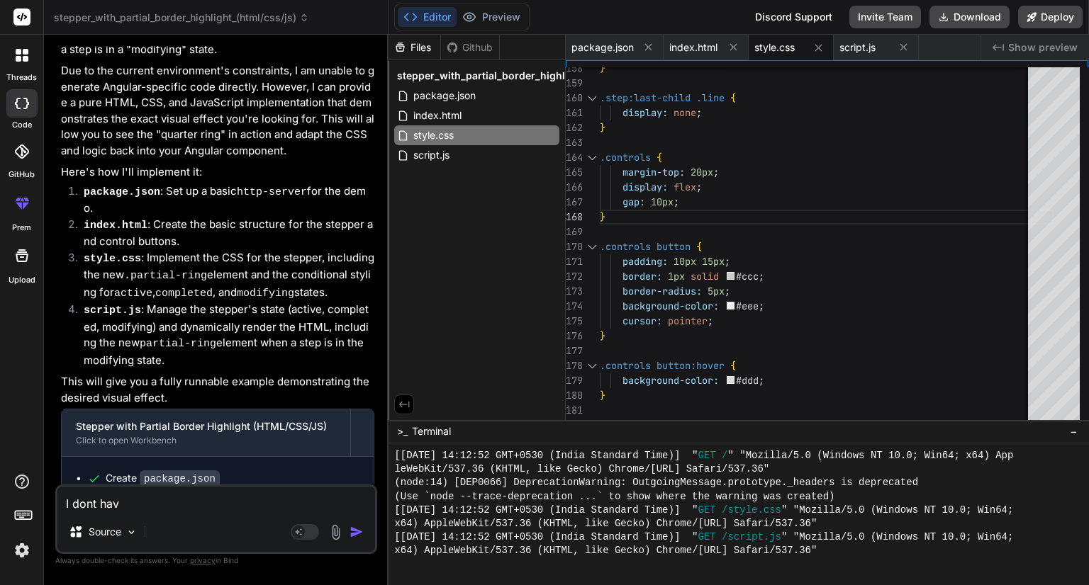
type textarea "x"
type textarea "I dont have"
type textarea "x"
type textarea "I dont have"
type textarea "x"
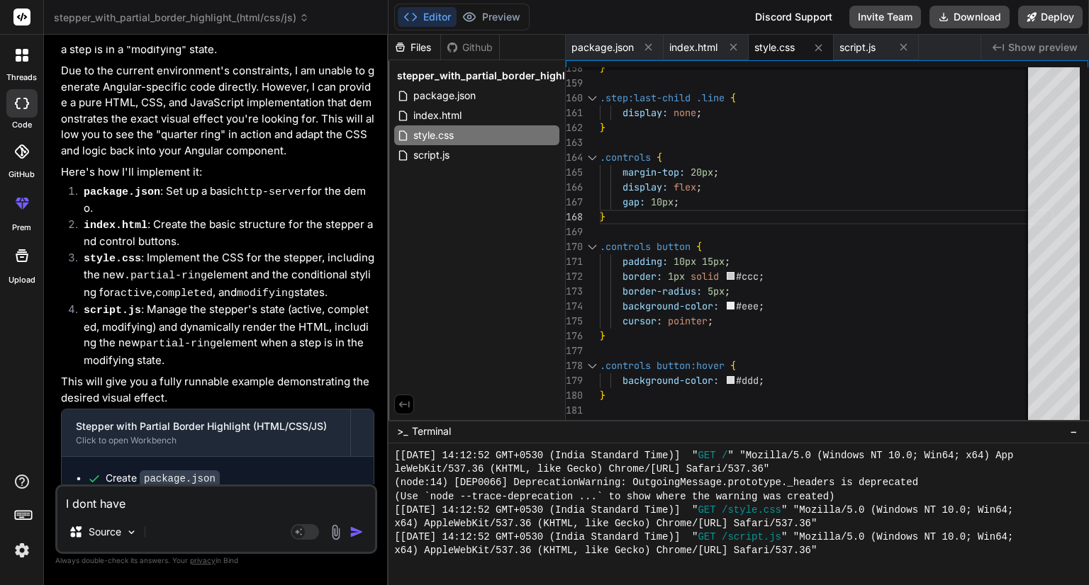
type textarea "I dont have j"
type textarea "x"
type textarea "I dont have js"
type textarea "x"
type textarea "I dont have js"
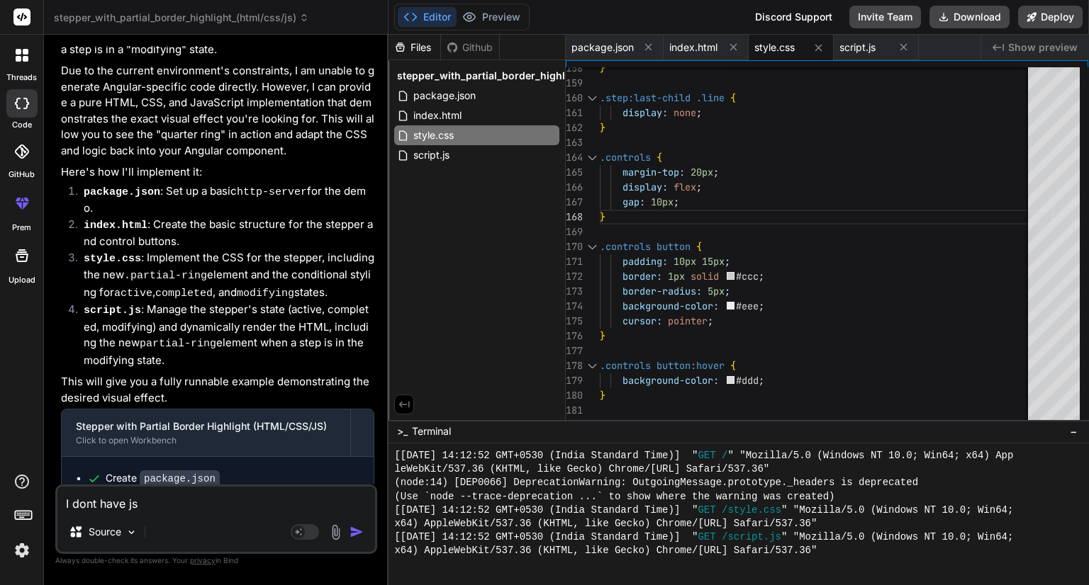
type textarea "x"
type textarea "I dont have js f"
type textarea "x"
type textarea "I dont have js fi"
type textarea "x"
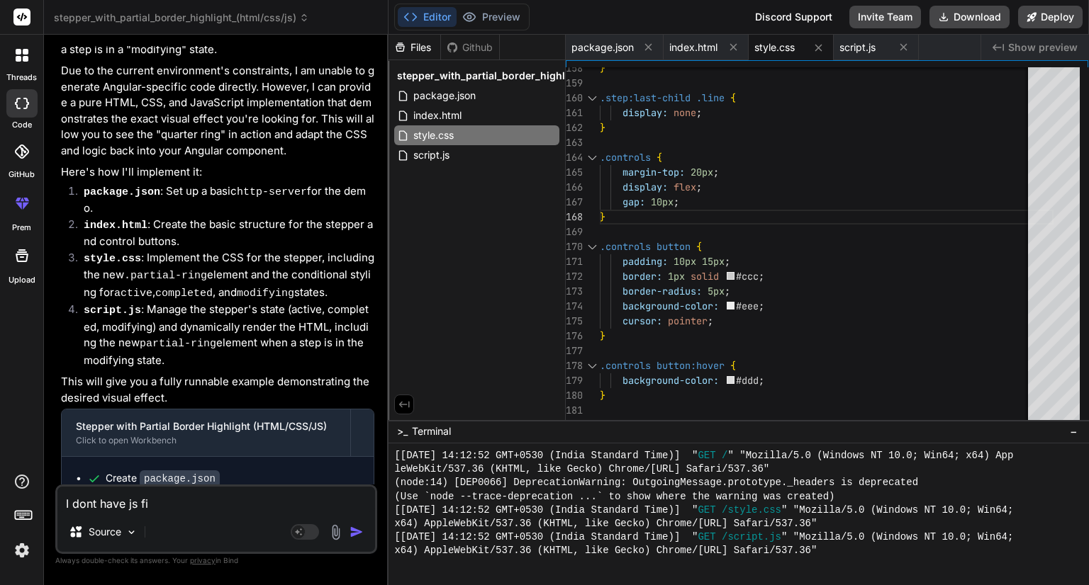
type textarea "I dont have js fil"
type textarea "x"
type textarea "I dont have js file"
type textarea "x"
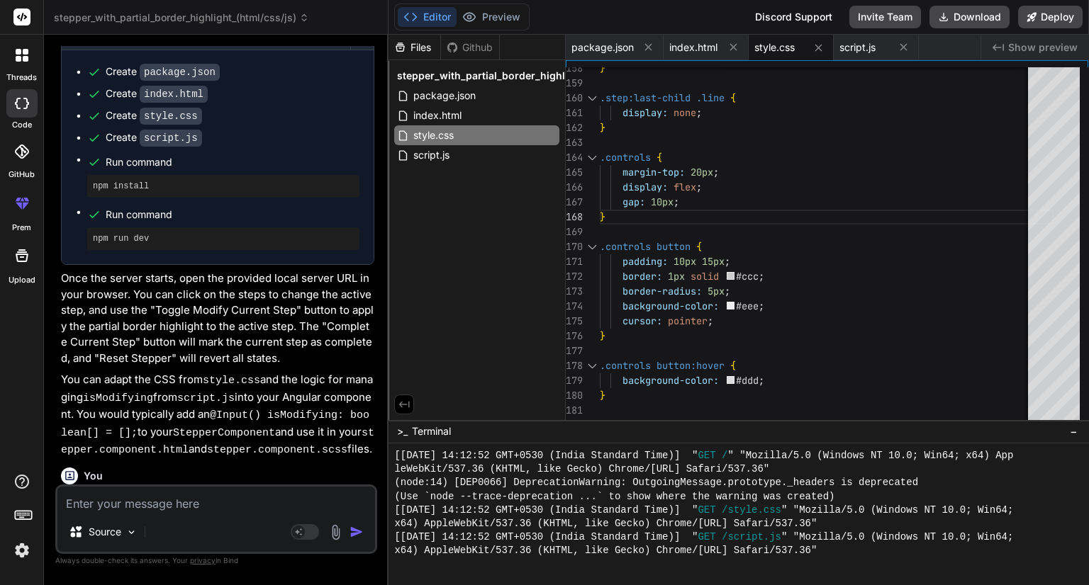
scroll to position [1583, 0]
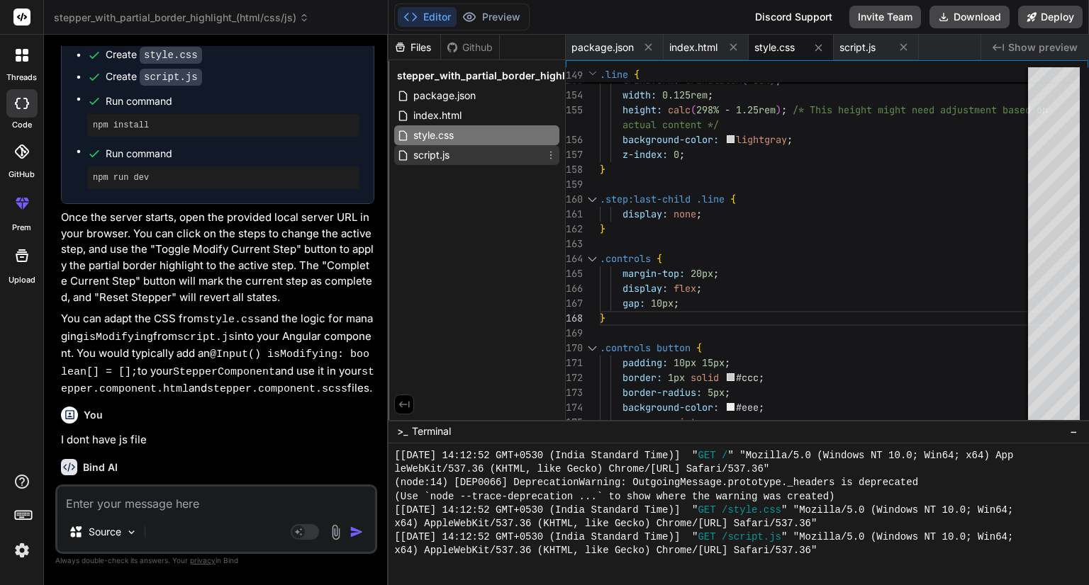
click at [459, 157] on div "script.js" at bounding box center [476, 155] width 165 height 20
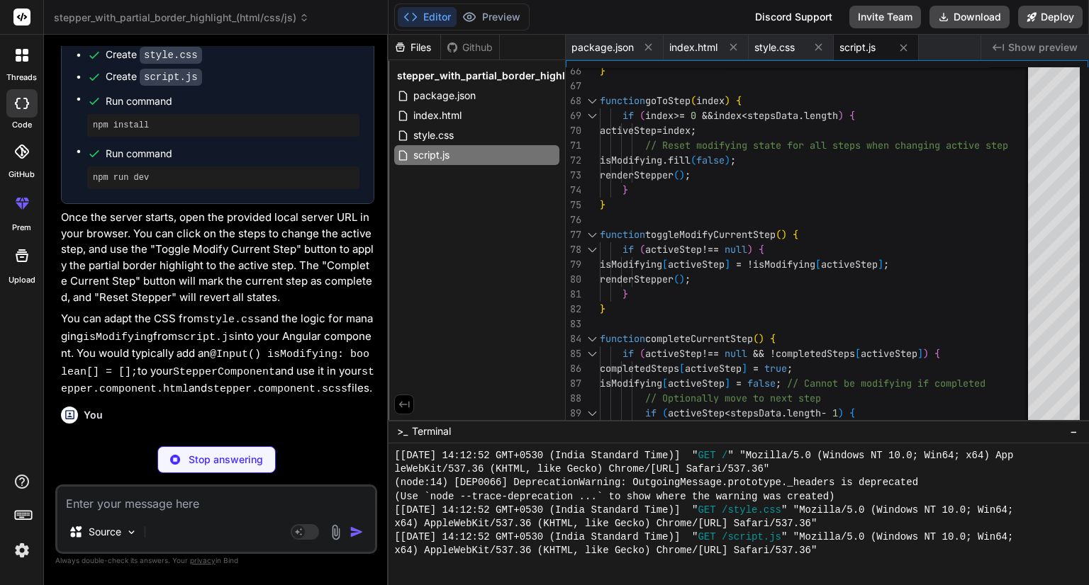
type textarea "x"
type textarea ""http-server": "^14.1.1" } }"
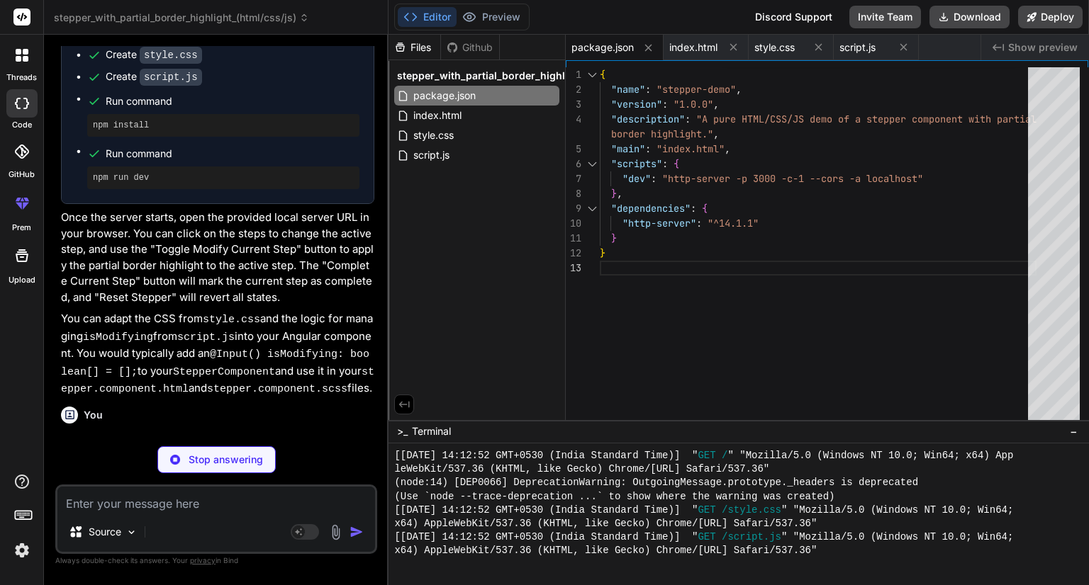
type textarea "x"
type textarea "completeStepBtn.addEventListener('click', completeCurrentStep); resetBtn.addEve…"
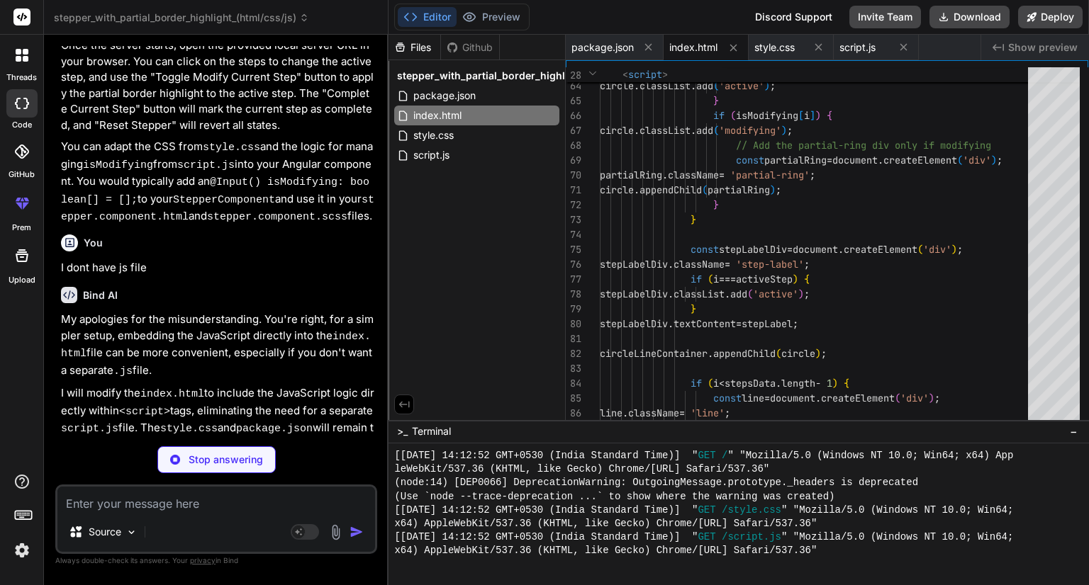
scroll to position [1759, 0]
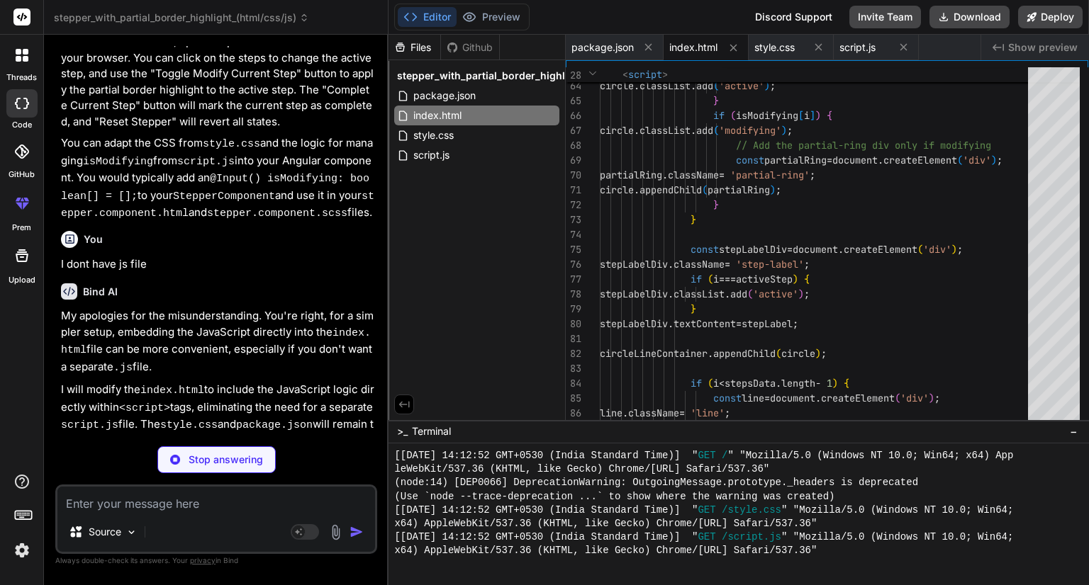
type textarea "x"
type textarea ".controls button:hover { background-color: #ddd; }"
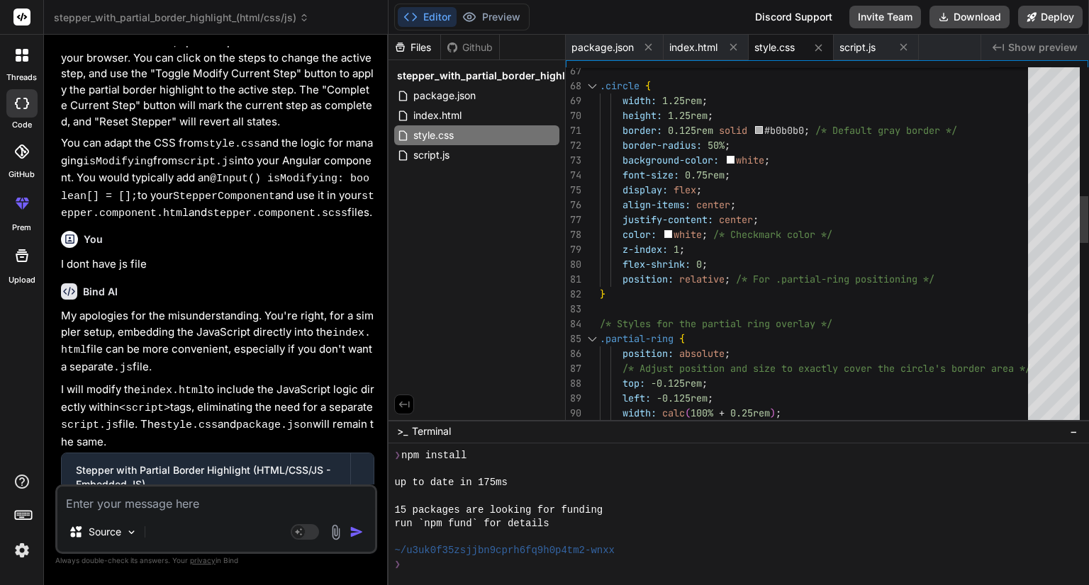
scroll to position [844, 0]
type textarea "x"
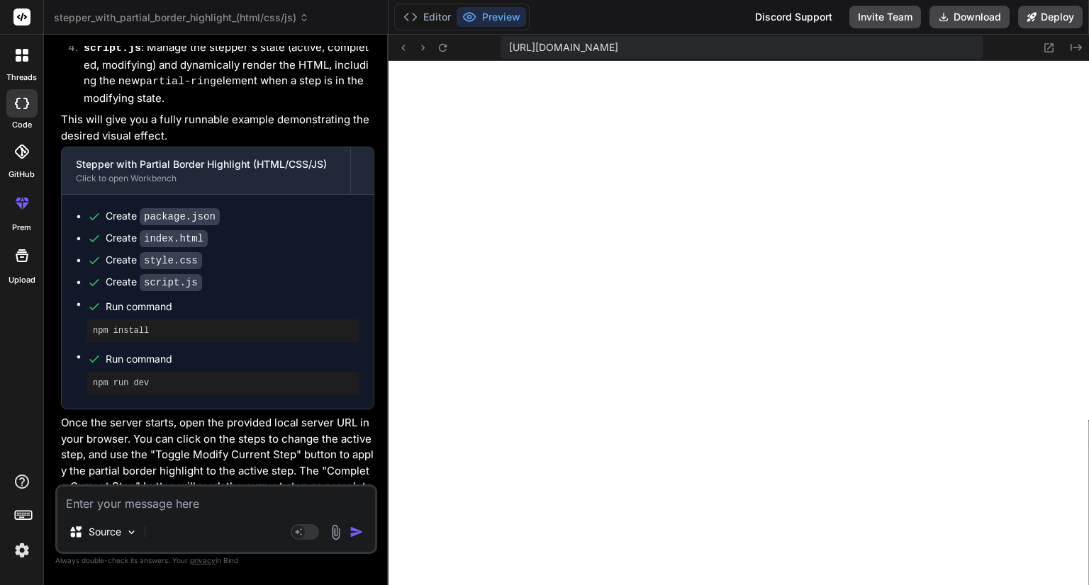
scroll to position [1378, 0]
click at [176, 252] on code "style.css" at bounding box center [171, 260] width 62 height 17
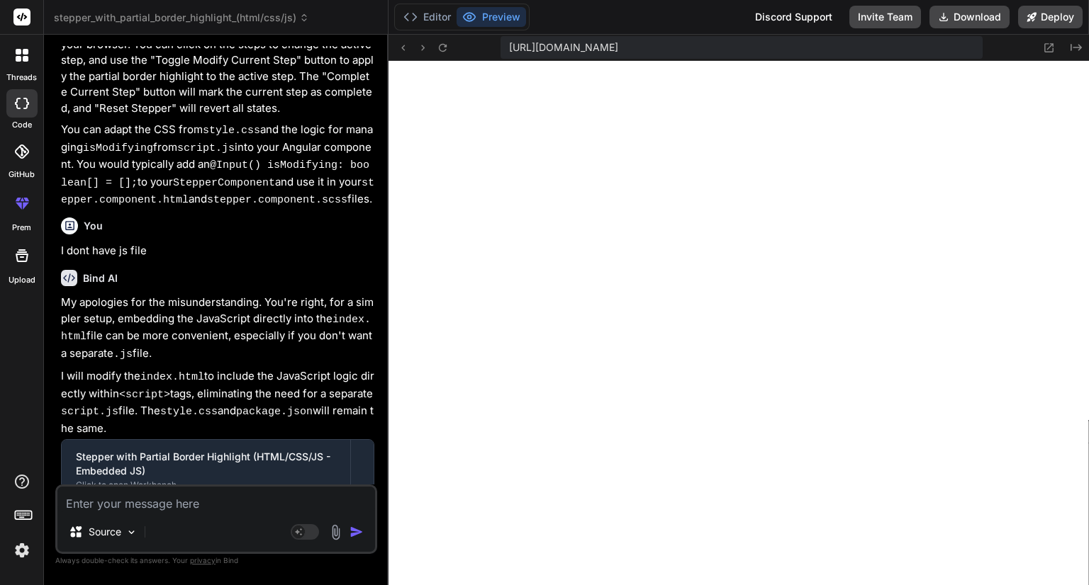
scroll to position [1966, 0]
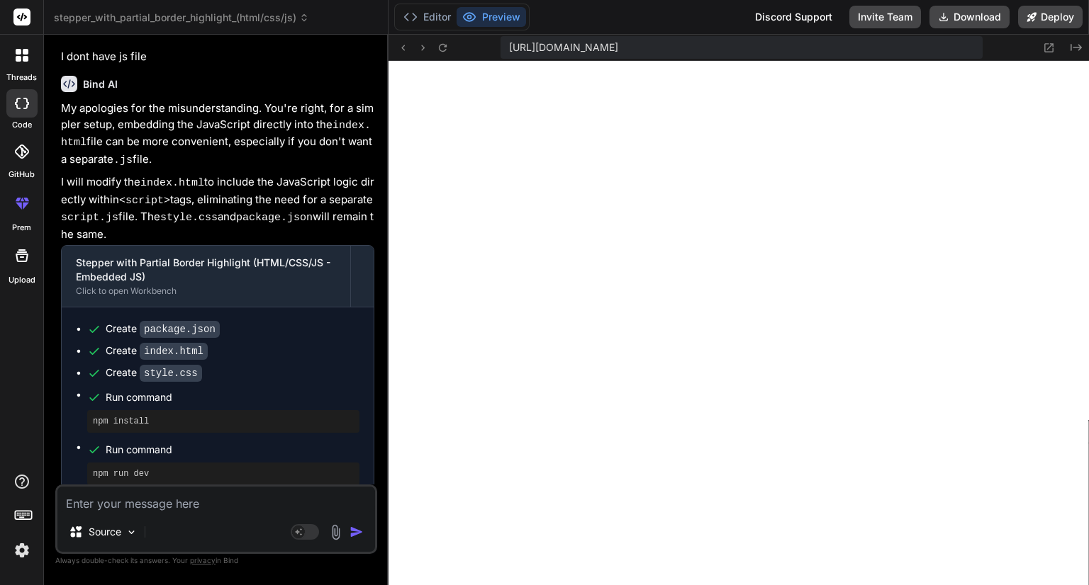
click at [193, 343] on code "index.html" at bounding box center [174, 351] width 68 height 17
click at [164, 322] on ul "Create package.json Create index.html Create style.css Run command npm install …" at bounding box center [218, 404] width 284 height 164
click at [437, 17] on button "Editor" at bounding box center [427, 17] width 59 height 20
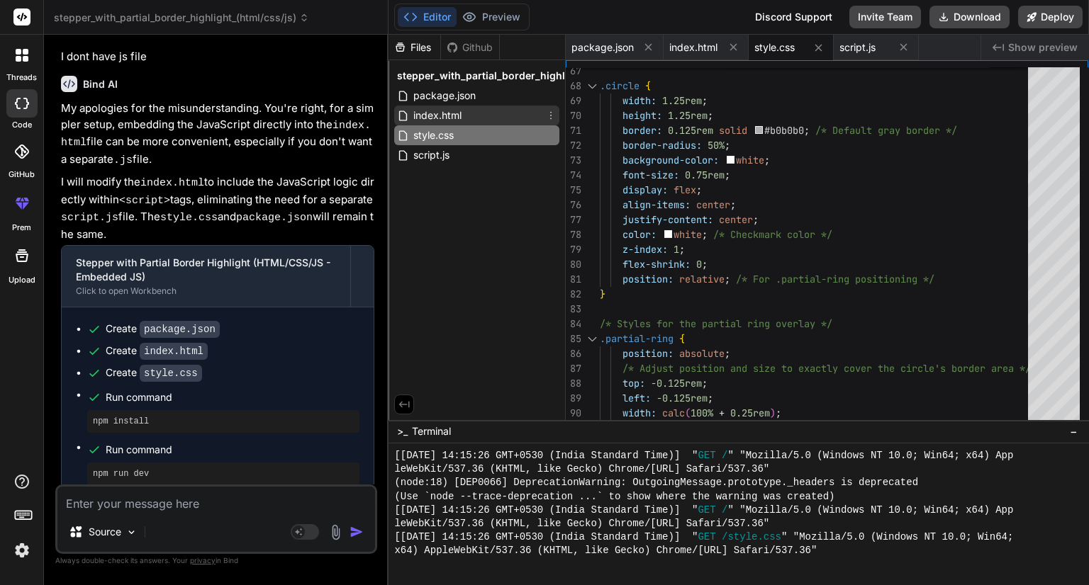
click at [460, 111] on span "index.html" at bounding box center [437, 115] width 51 height 17
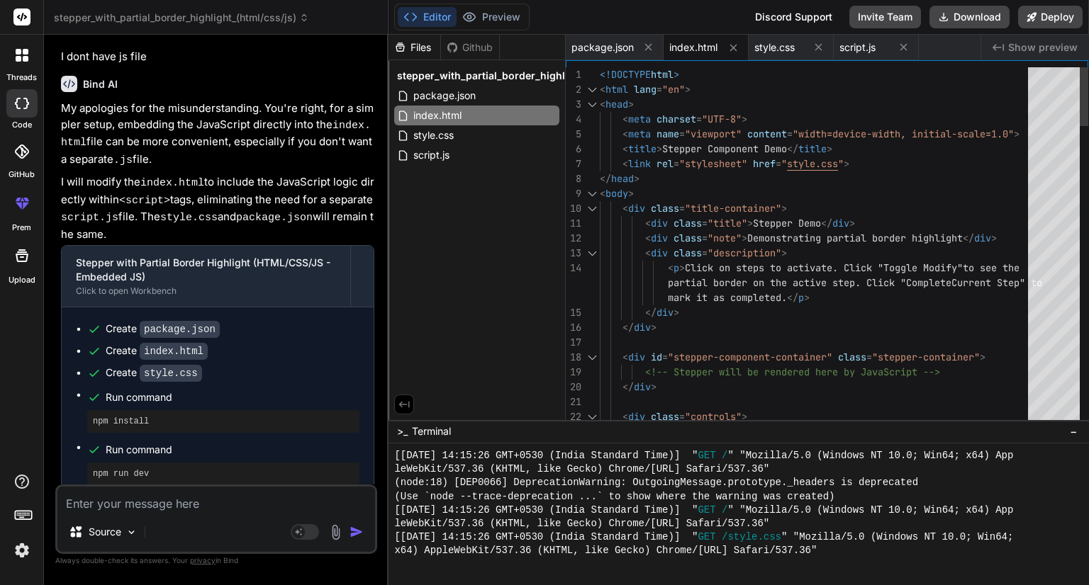
scroll to position [0, 0]
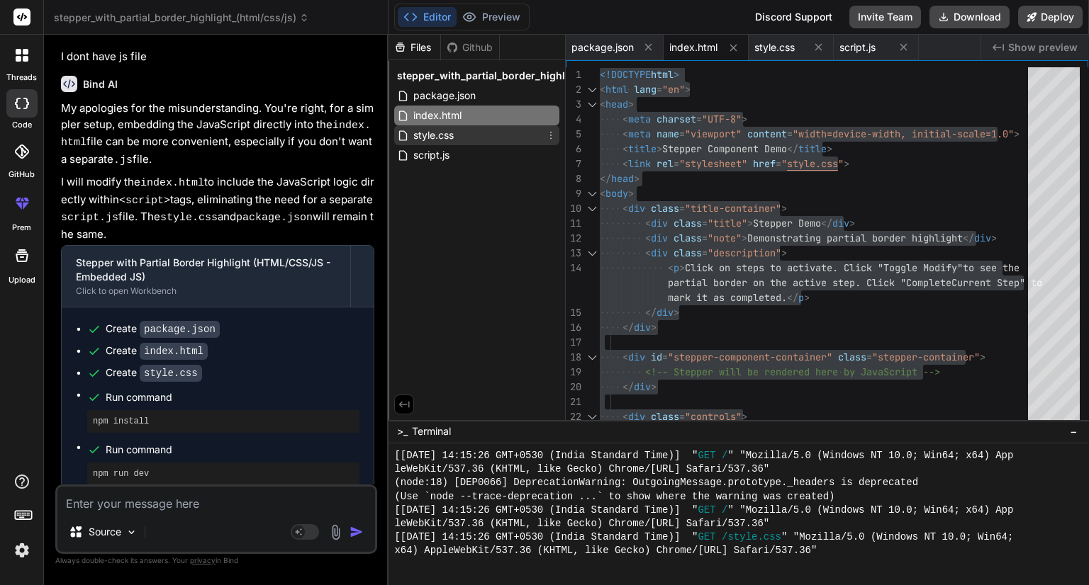
click at [431, 141] on span "style.css" at bounding box center [433, 135] width 43 height 17
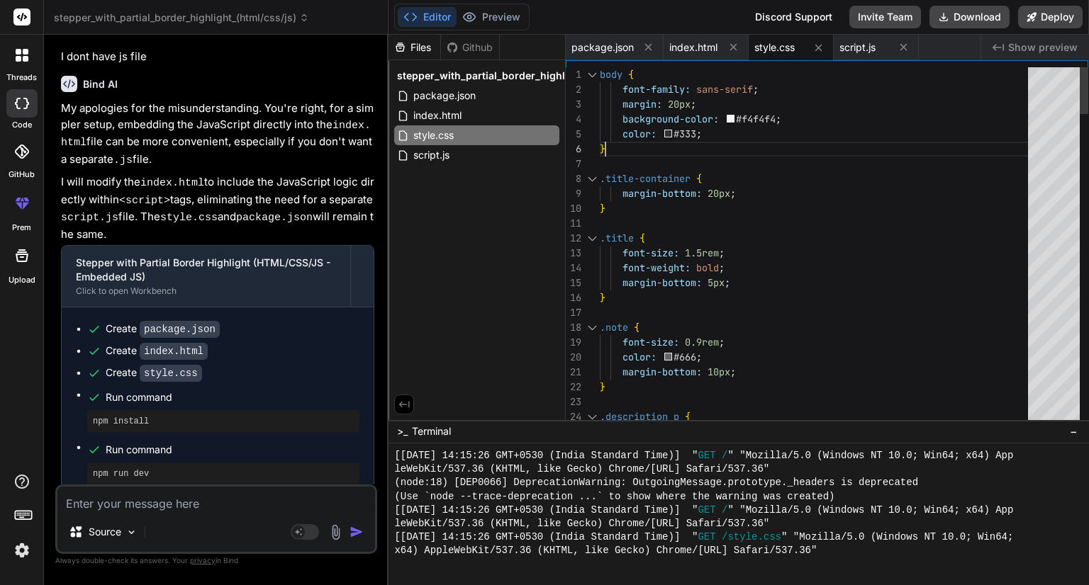
type textarea "body { font-family: sans-serif; margin: 20px; background-color: #f4f4f4; color:…"
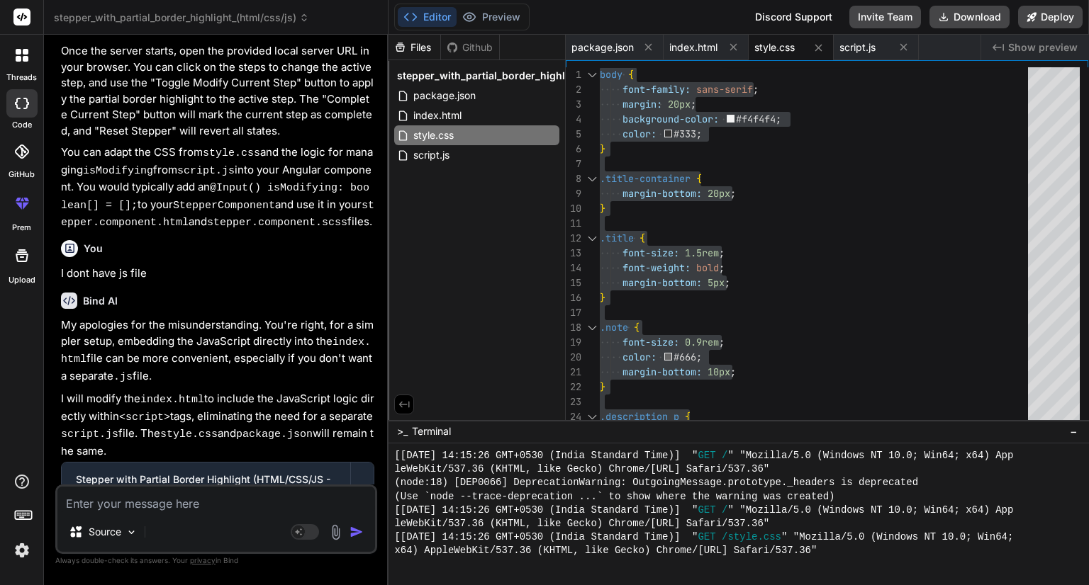
scroll to position [1966, 0]
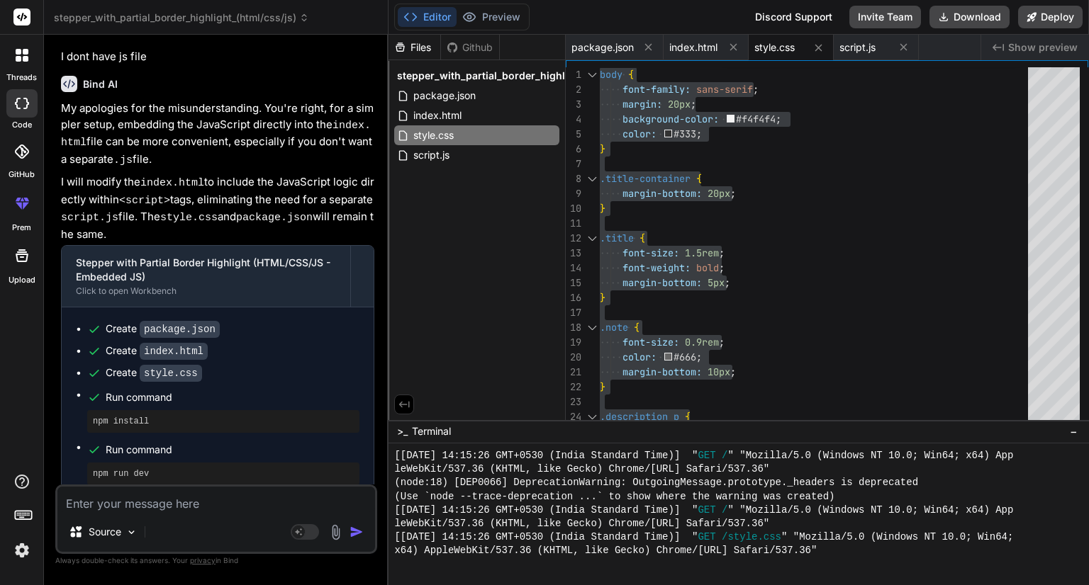
click at [140, 509] on textarea at bounding box center [216, 500] width 318 height 26
type textarea "I"
type textarea "x"
type textarea "I"
type textarea "x"
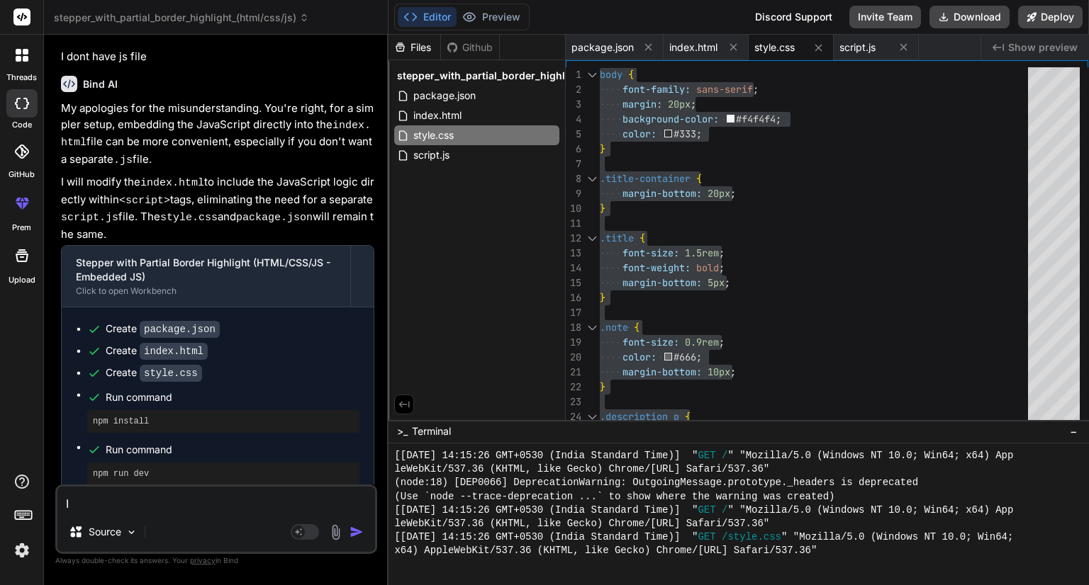
type textarea "I u"
type textarea "x"
type textarea "I up"
type textarea "x"
type textarea "I upl"
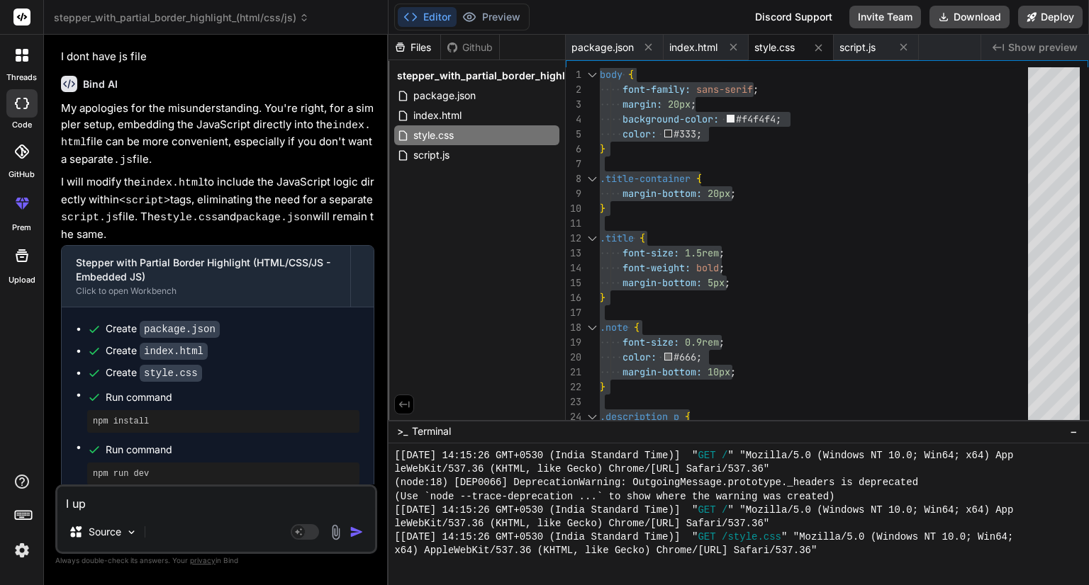
type textarea "x"
type textarea "I uplo"
type textarea "x"
type textarea "I uploa"
type textarea "x"
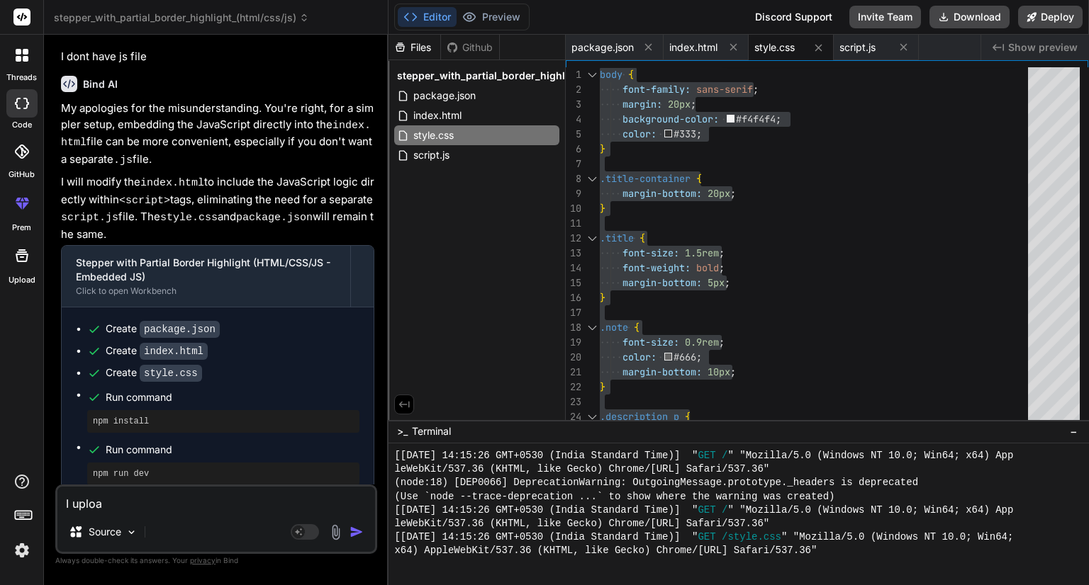
type textarea "I upload"
type textarea "x"
type textarea "I uploade"
type textarea "x"
type textarea "I uploaded"
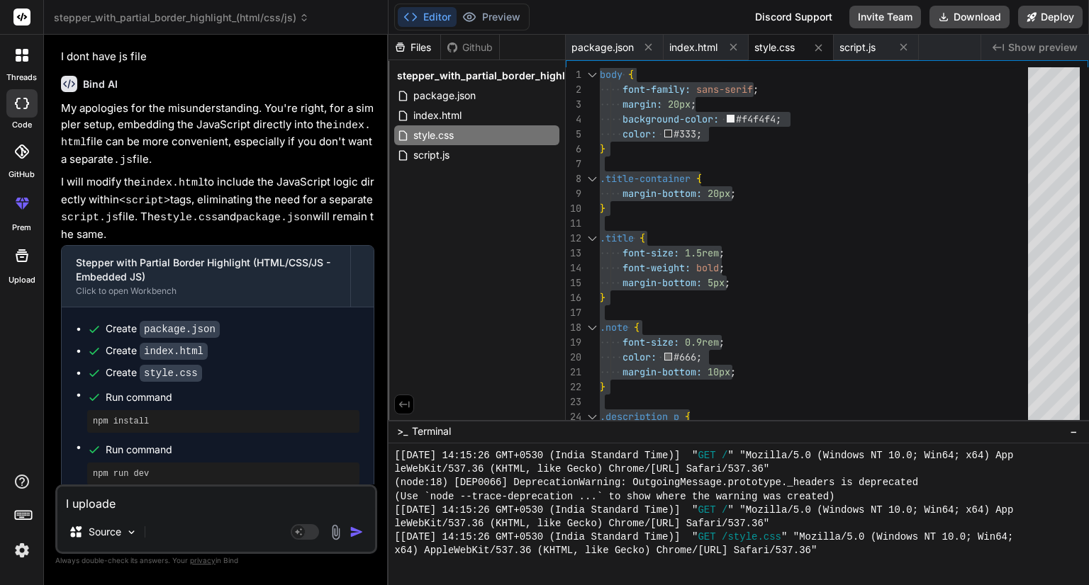
type textarea "x"
type textarea "I uploadeda"
type textarea "x"
type textarea "I uploadeda"
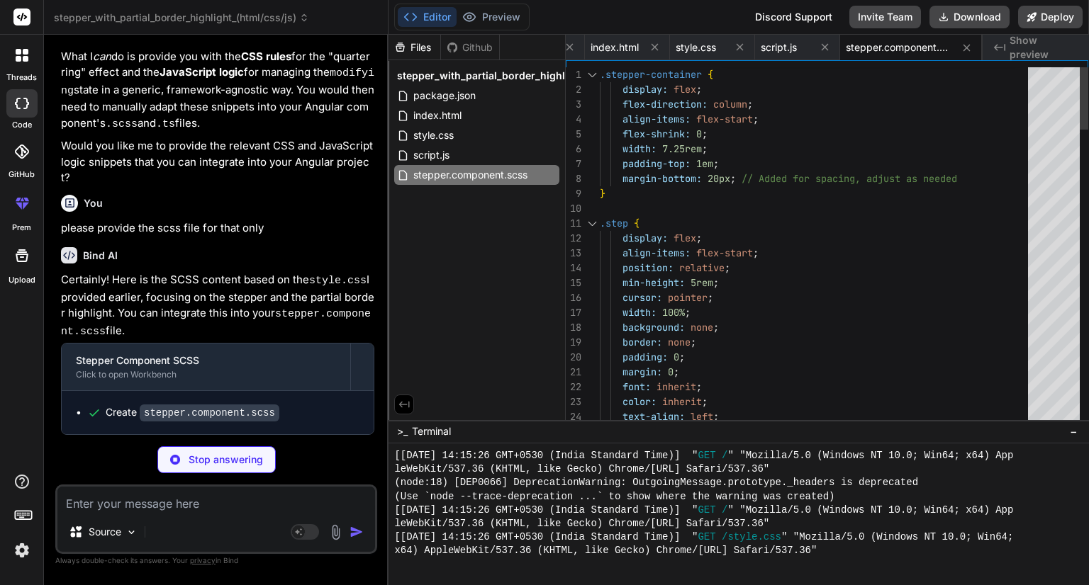
scroll to position [2886, 0]
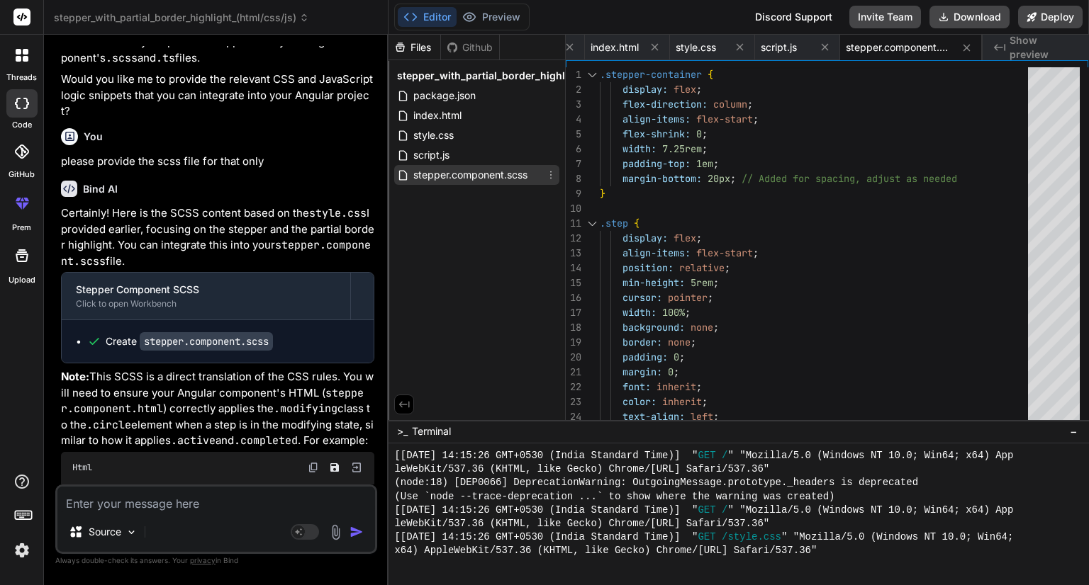
click at [471, 169] on span "stepper.component.scss" at bounding box center [470, 175] width 117 height 17
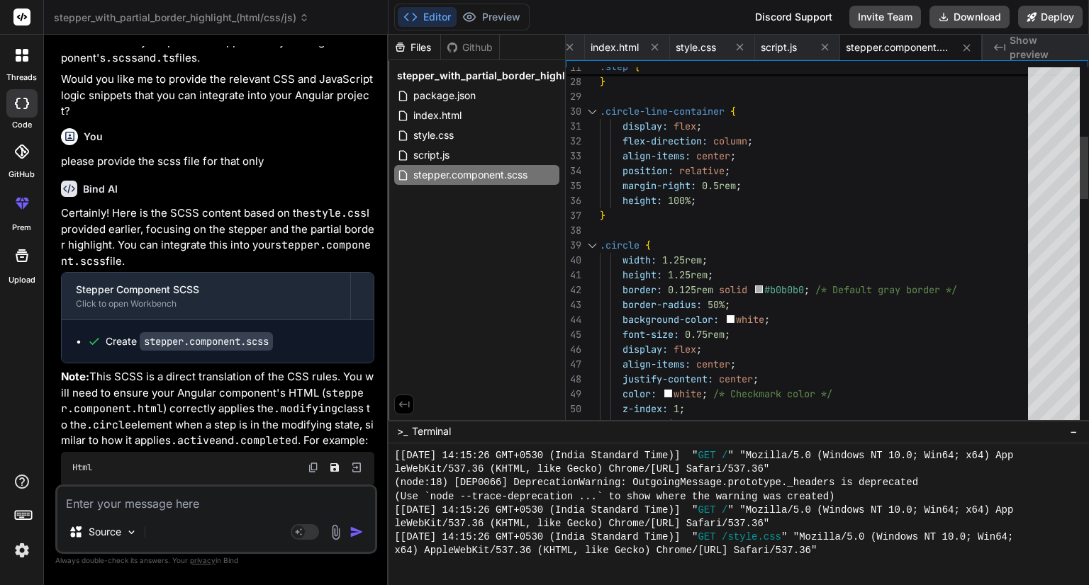
scroll to position [0, 0]
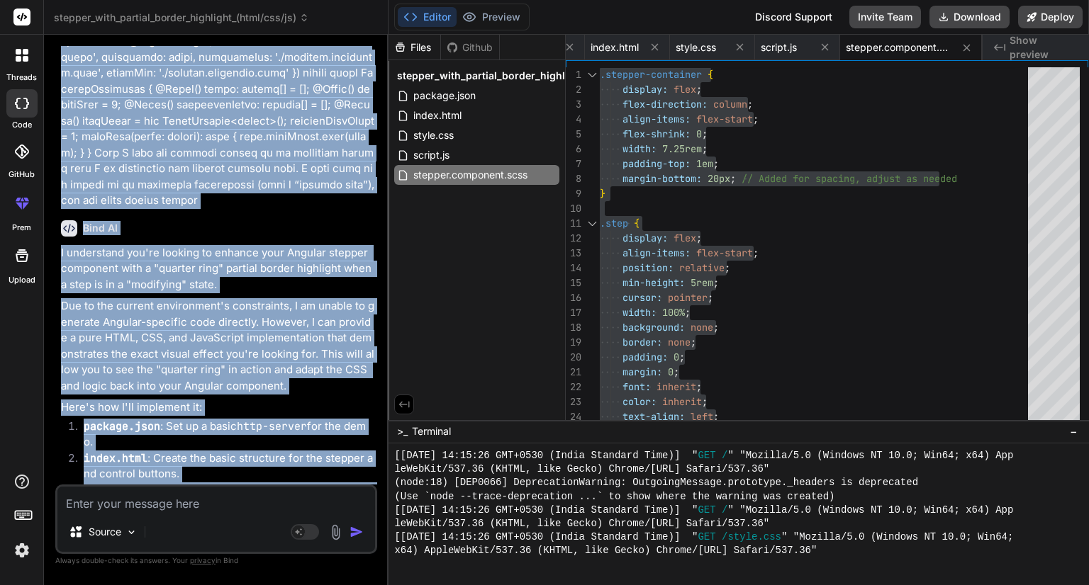
scroll to position [912, 0]
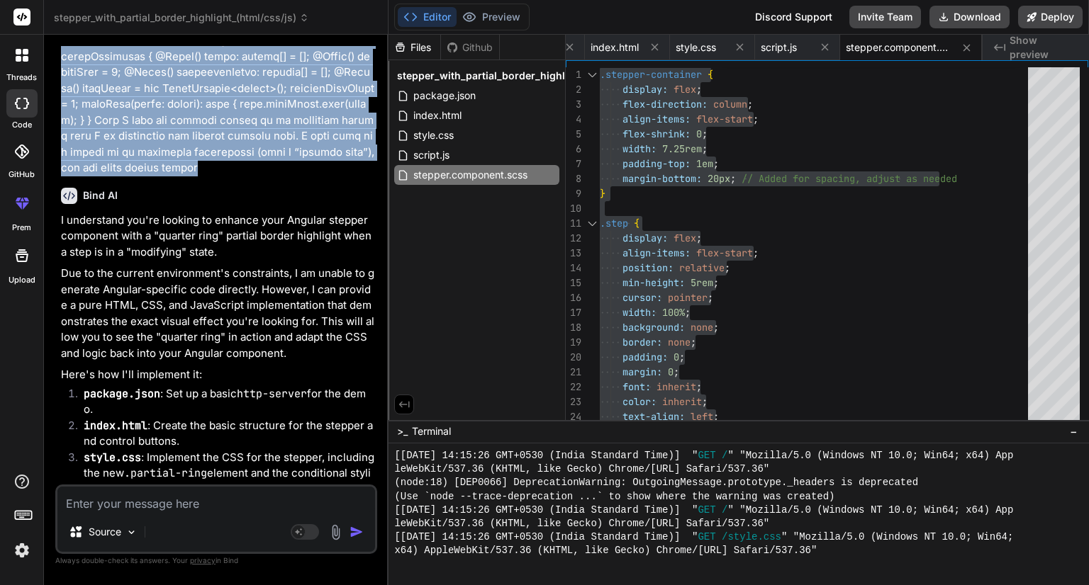
drag, startPoint x: 63, startPoint y: 188, endPoint x: 227, endPoint y: 136, distance: 171.7
copy p "stepper service: import { Injectable } from '@angular/core'; import { BehaviorS…"
